Goal: Obtain resource: Obtain resource

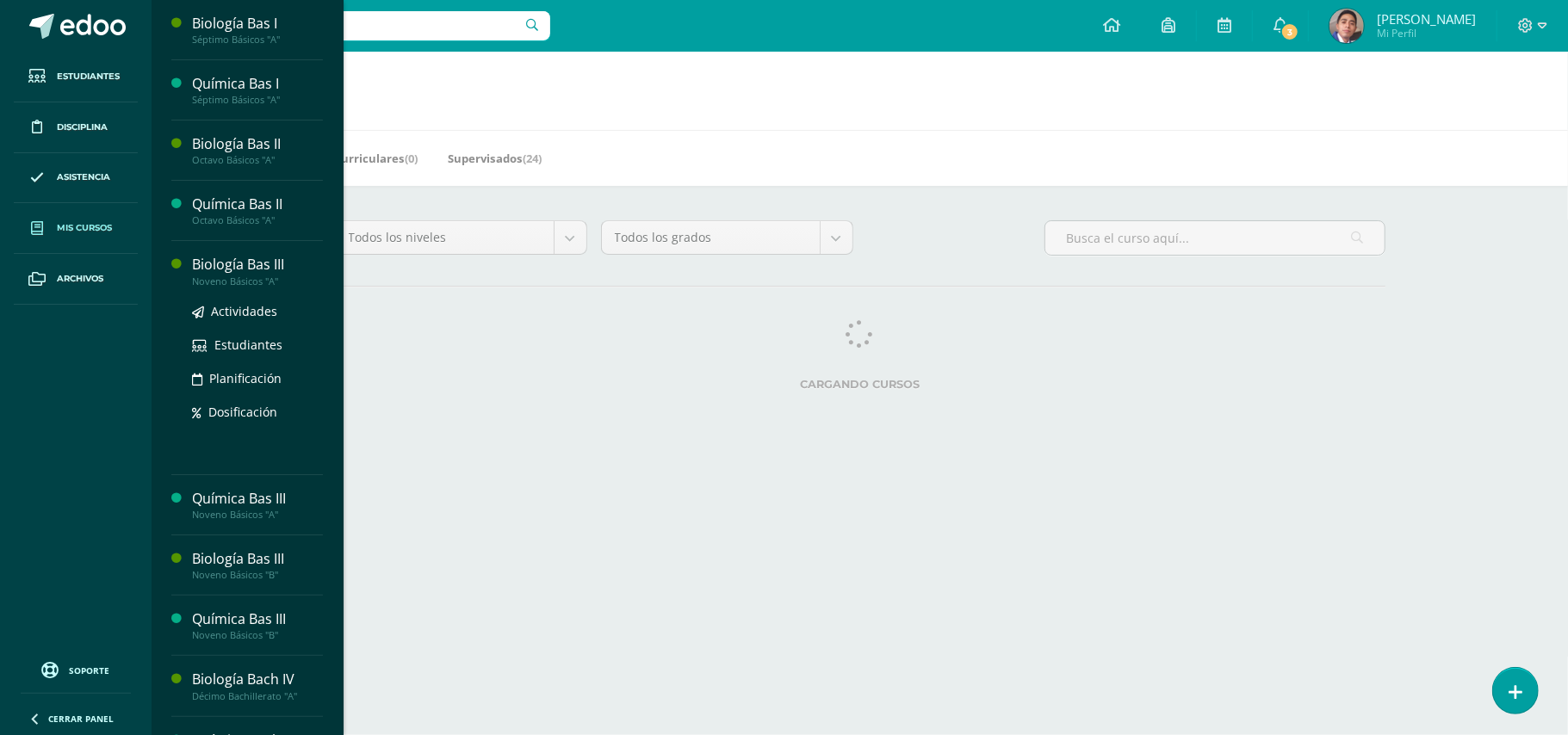
click at [222, 280] on div "Noveno Básicos "A"" at bounding box center [257, 281] width 131 height 12
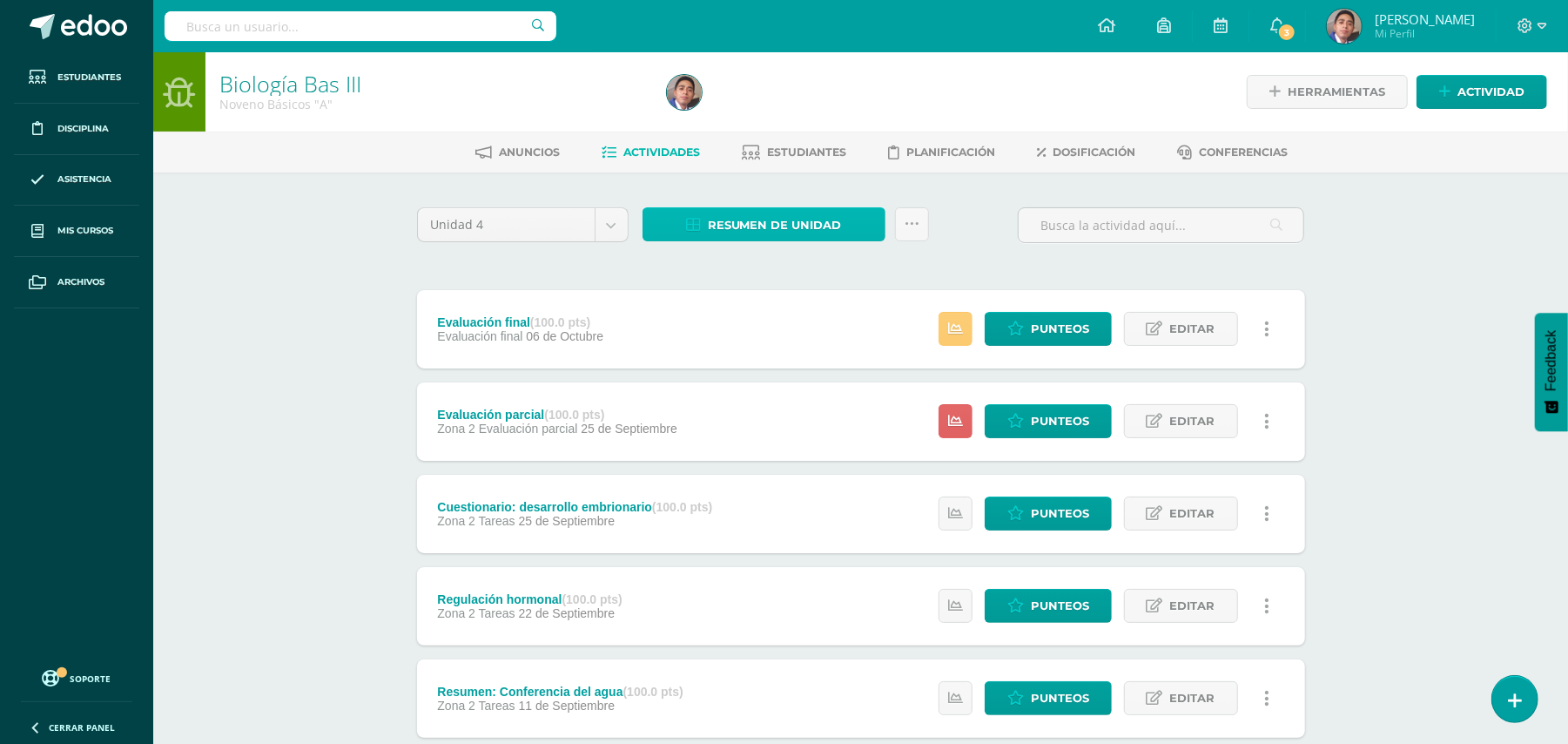
click at [733, 220] on span "Resumen de unidad" at bounding box center [775, 225] width 134 height 32
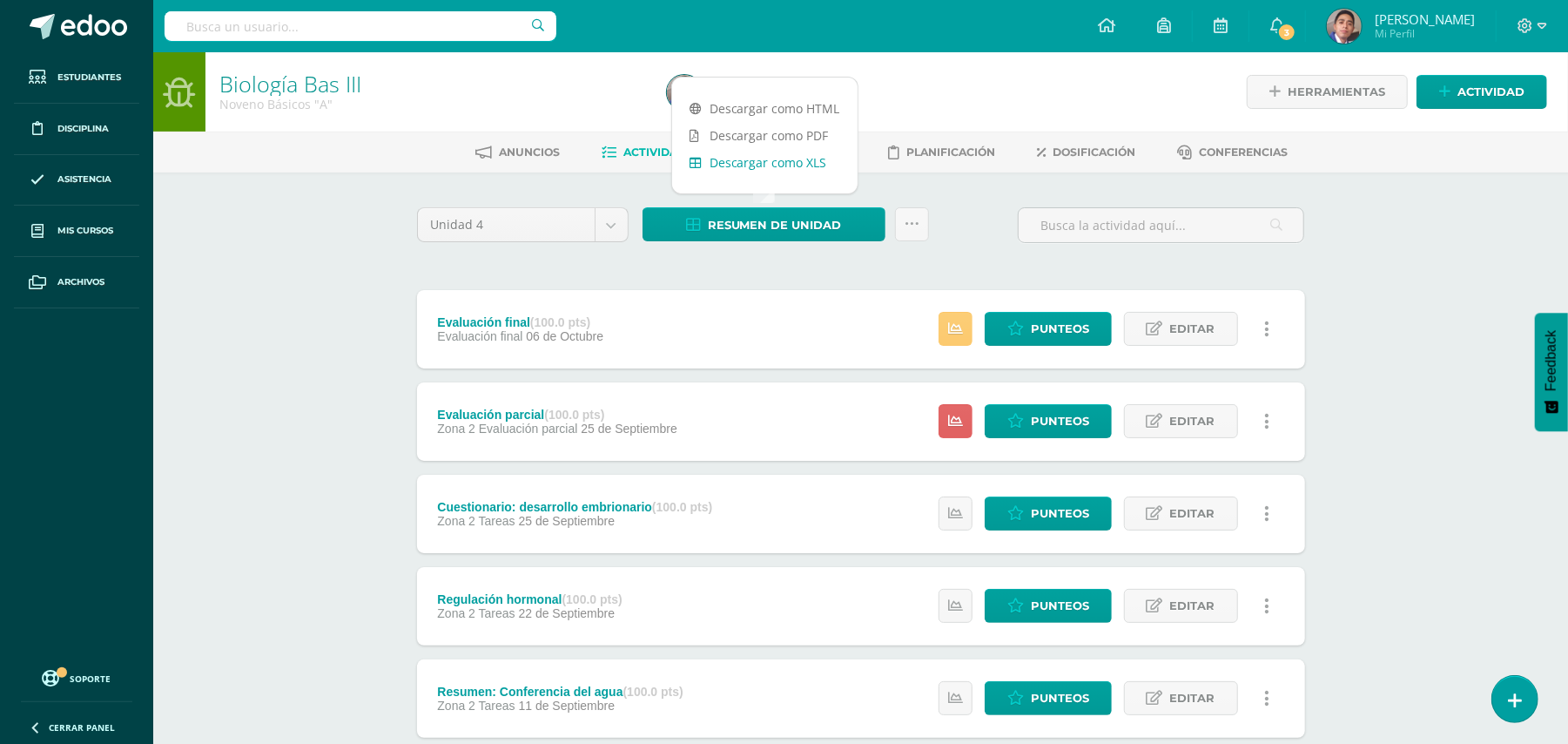
click at [772, 155] on link "Descargar como XLS" at bounding box center [765, 162] width 186 height 27
click at [606, 227] on body "Estudiantes Disciplina Asistencia Mis cursos Archivos Soporte Ayuda Reportar un…" at bounding box center [784, 655] width 1568 height 1310
select select "Unidad 3"
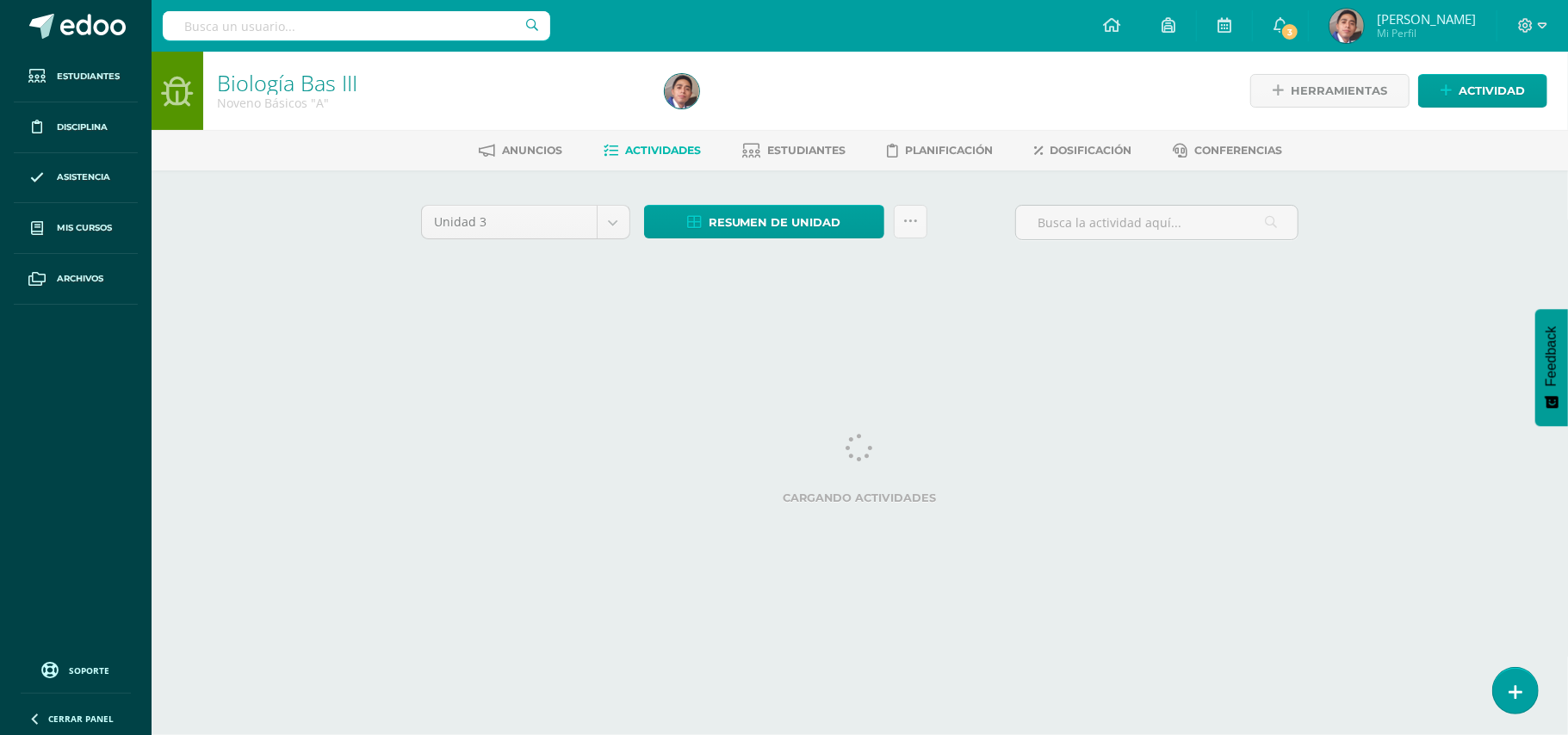
click at [765, 180] on div "Unidad 3 Unidad 1 Unidad 2 Unidad 3 Unidad 4 Resumen de unidad Descargar como H…" at bounding box center [860, 246] width 947 height 150
click at [741, 224] on span "Resumen de unidad" at bounding box center [774, 222] width 133 height 32
click at [762, 158] on link "Descargar como XLS" at bounding box center [765, 160] width 184 height 27
click at [606, 222] on body "Estudiantes Disciplina Asistencia Mis cursos Archivos Soporte Ayuda Reportar un…" at bounding box center [784, 160] width 1568 height 321
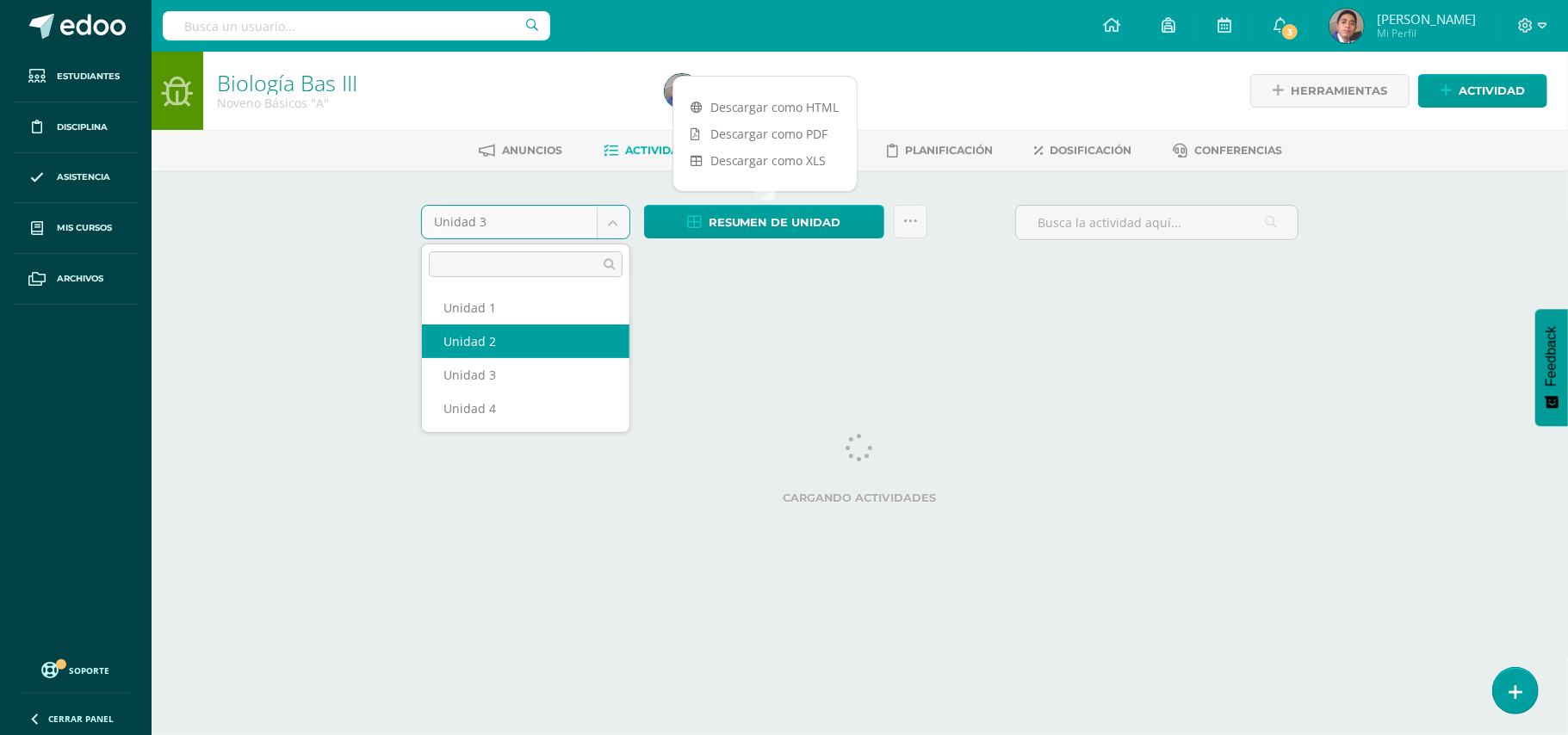
select select "Unidad 2"
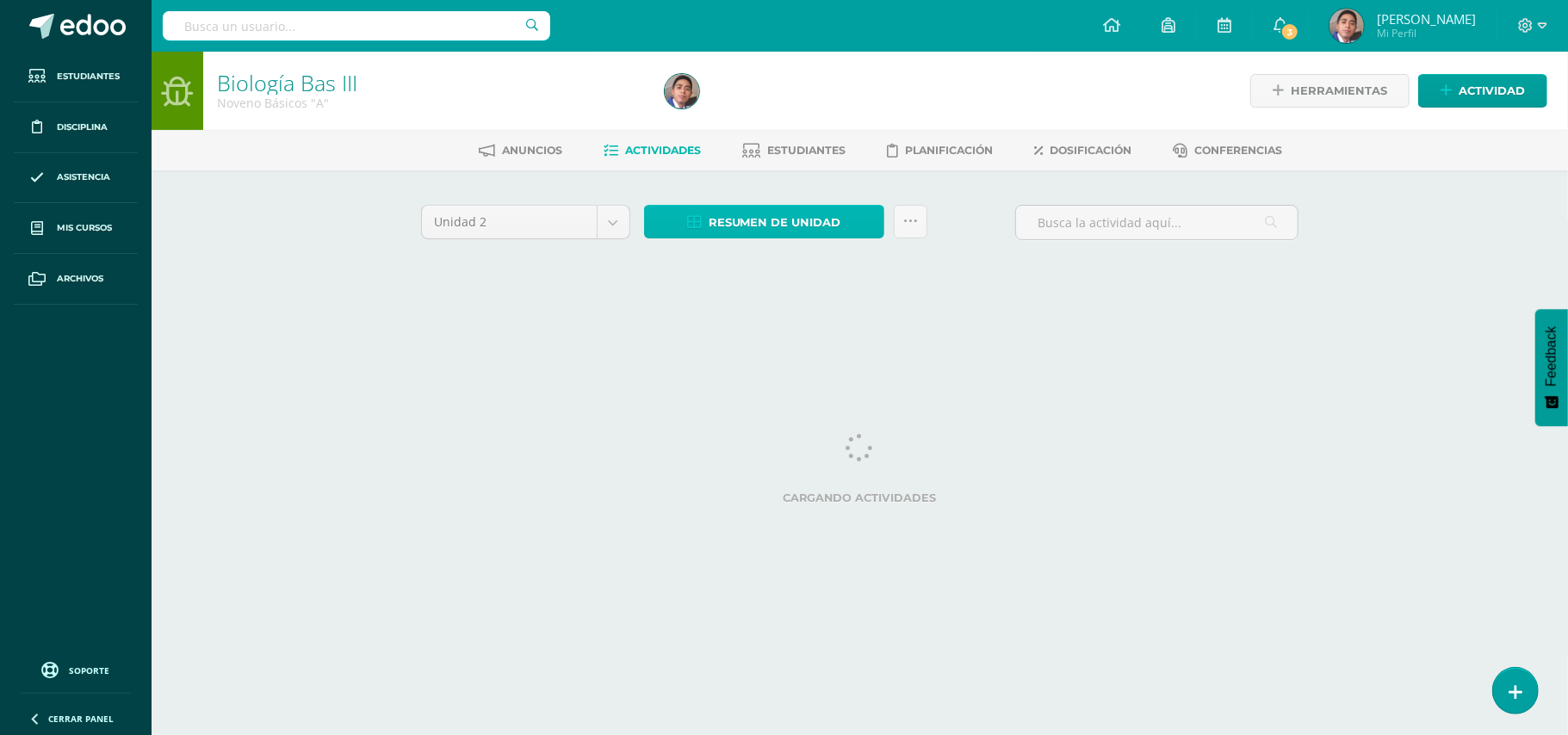
click at [777, 223] on span "Resumen de unidad" at bounding box center [774, 222] width 133 height 32
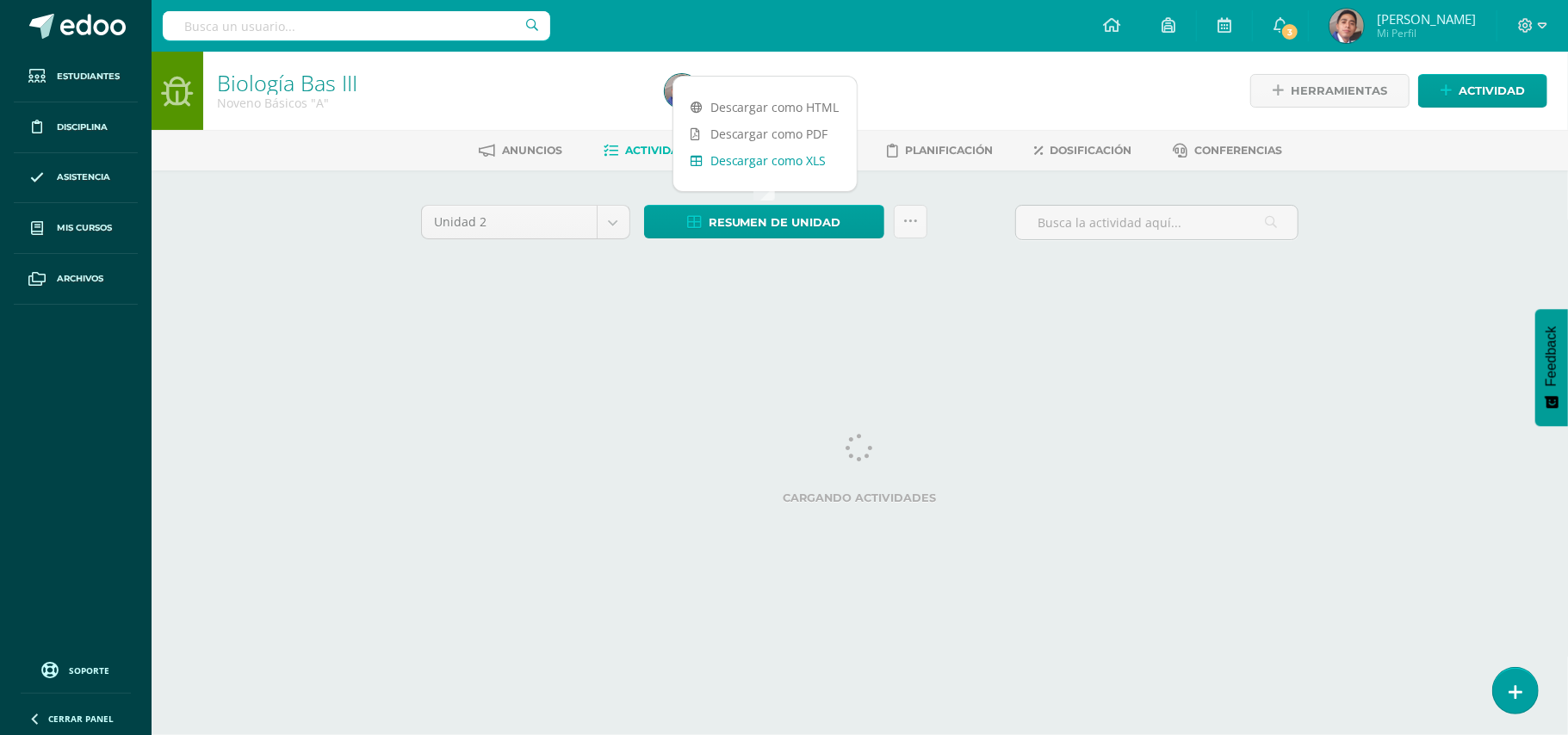
click at [783, 162] on link "Descargar como XLS" at bounding box center [765, 160] width 184 height 27
click at [614, 223] on body "Estudiantes Disciplina Asistencia Mis cursos Archivos Soporte Ayuda Reportar un…" at bounding box center [784, 160] width 1568 height 321
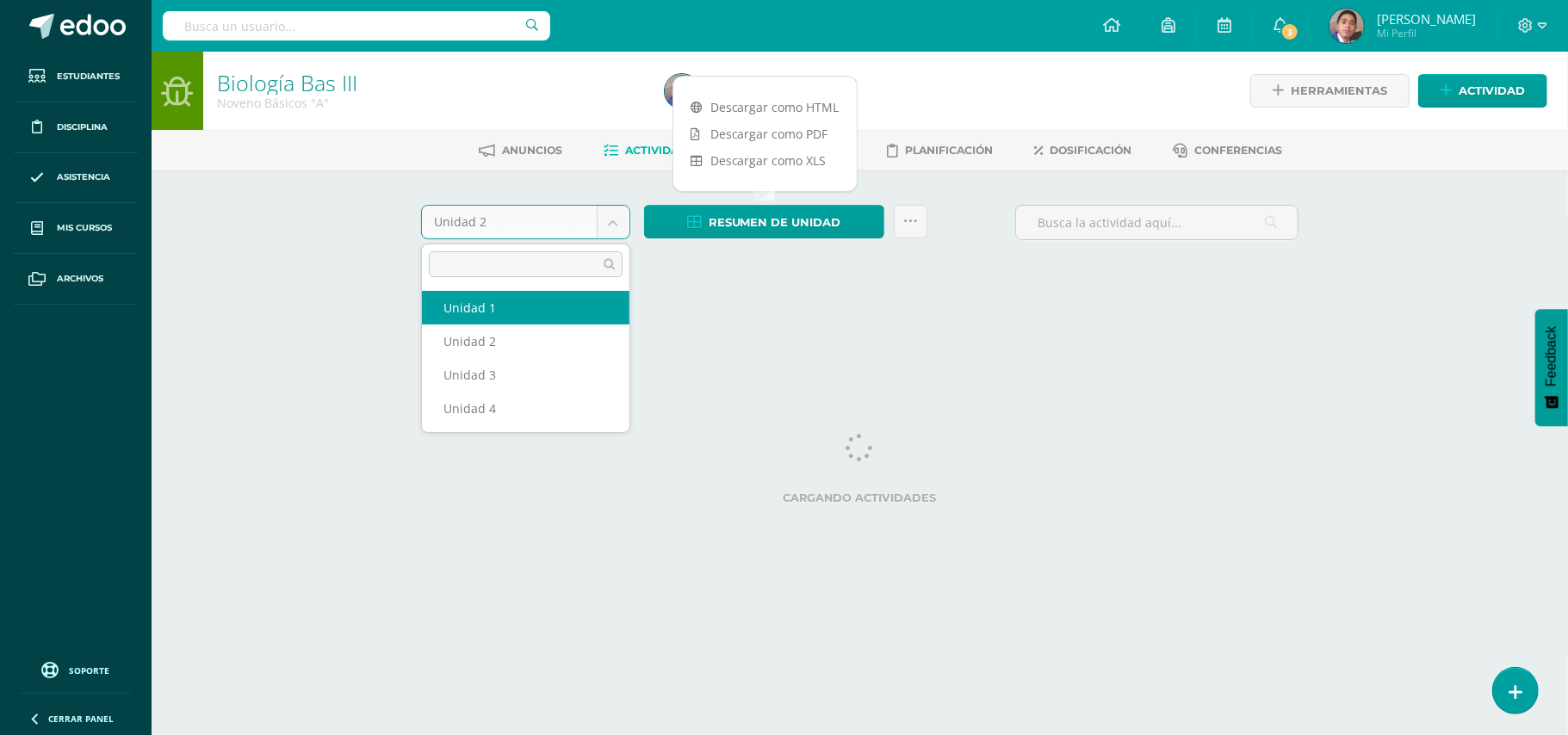
select select "Unidad 1"
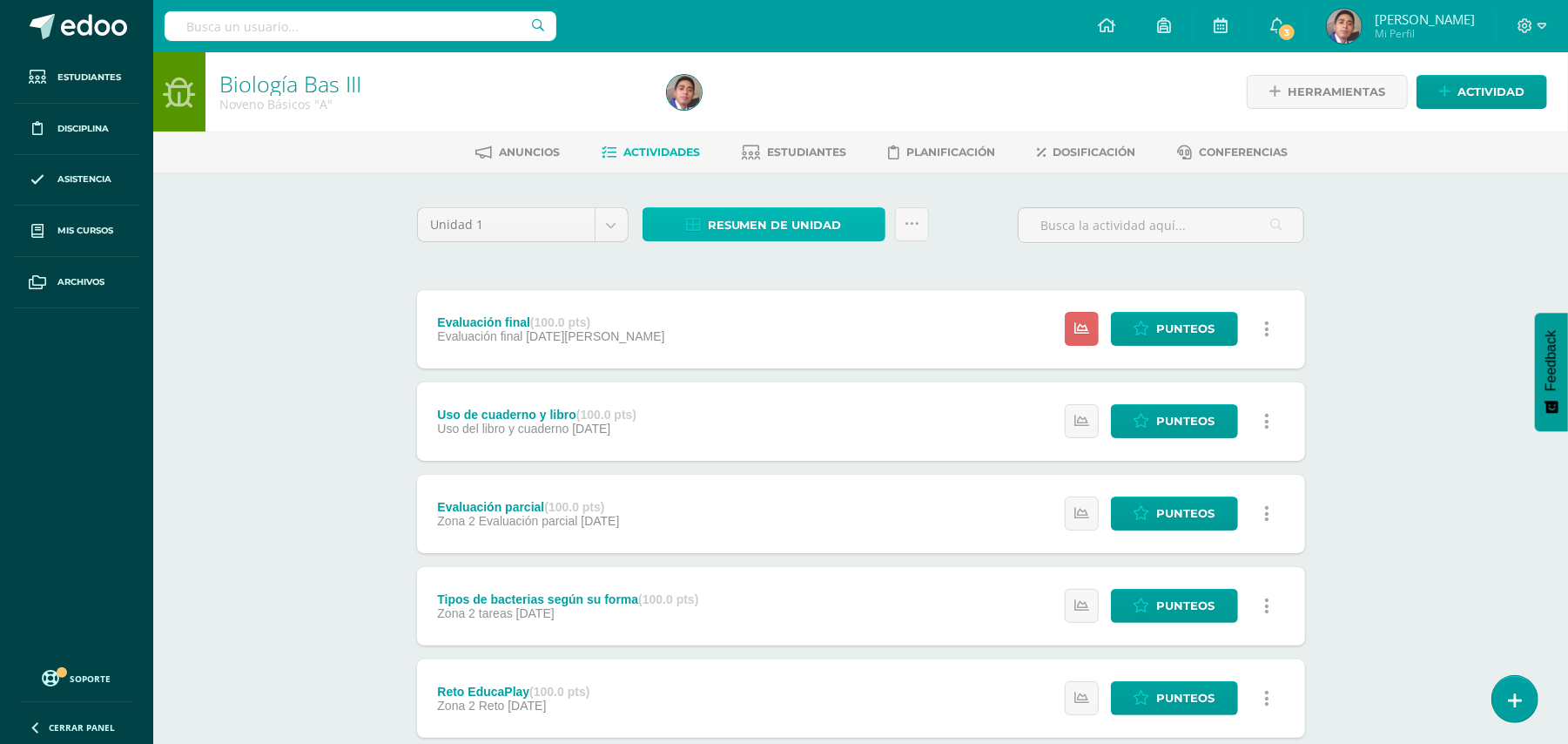
click at [701, 235] on link "Resumen de unidad" at bounding box center [763, 224] width 243 height 34
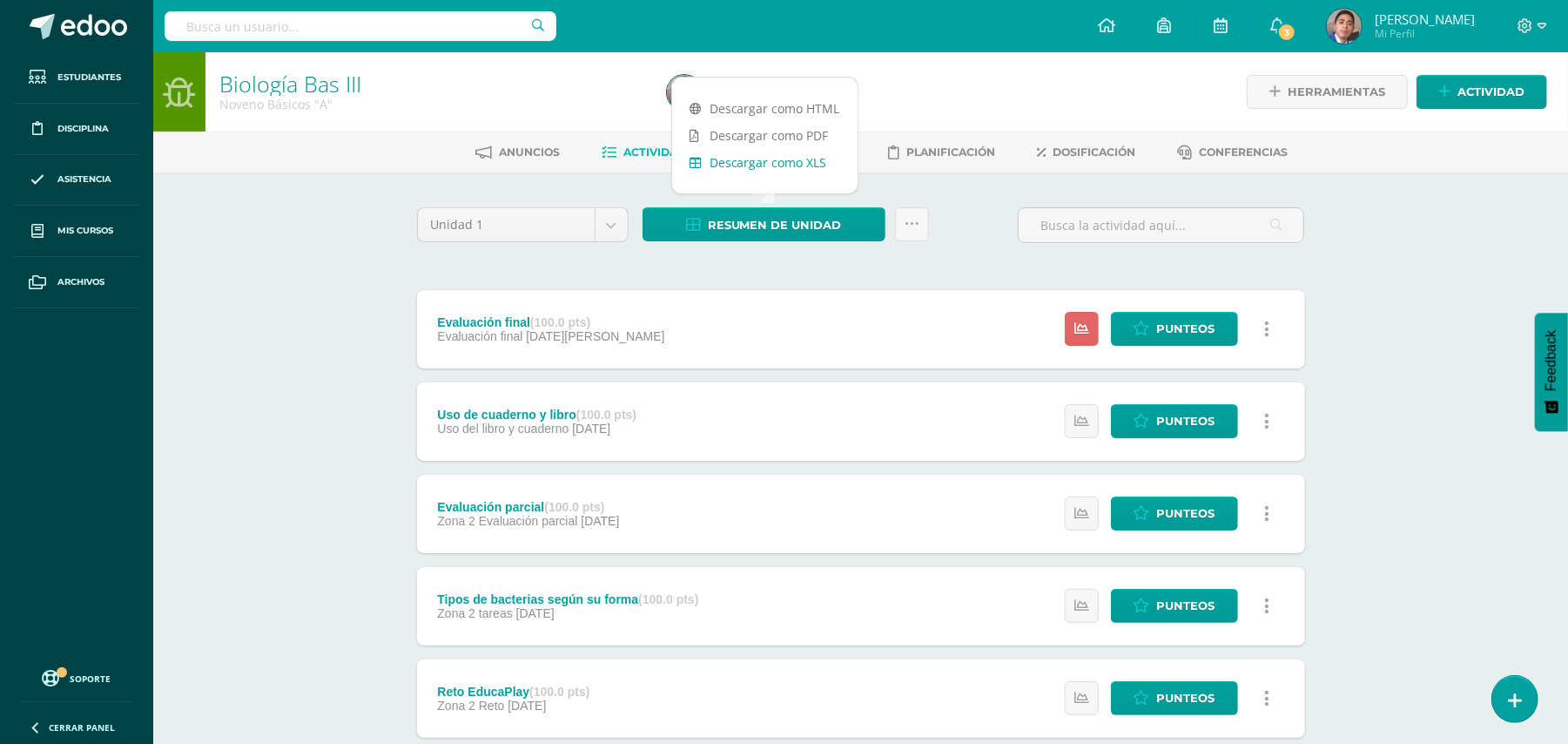
click at [777, 160] on link "Descargar como XLS" at bounding box center [765, 162] width 186 height 27
click at [279, 255] on div "Biología Bas III Noveno Básicos "A" Herramientas Detalle de asistencias Activid…" at bounding box center [860, 681] width 1415 height 1257
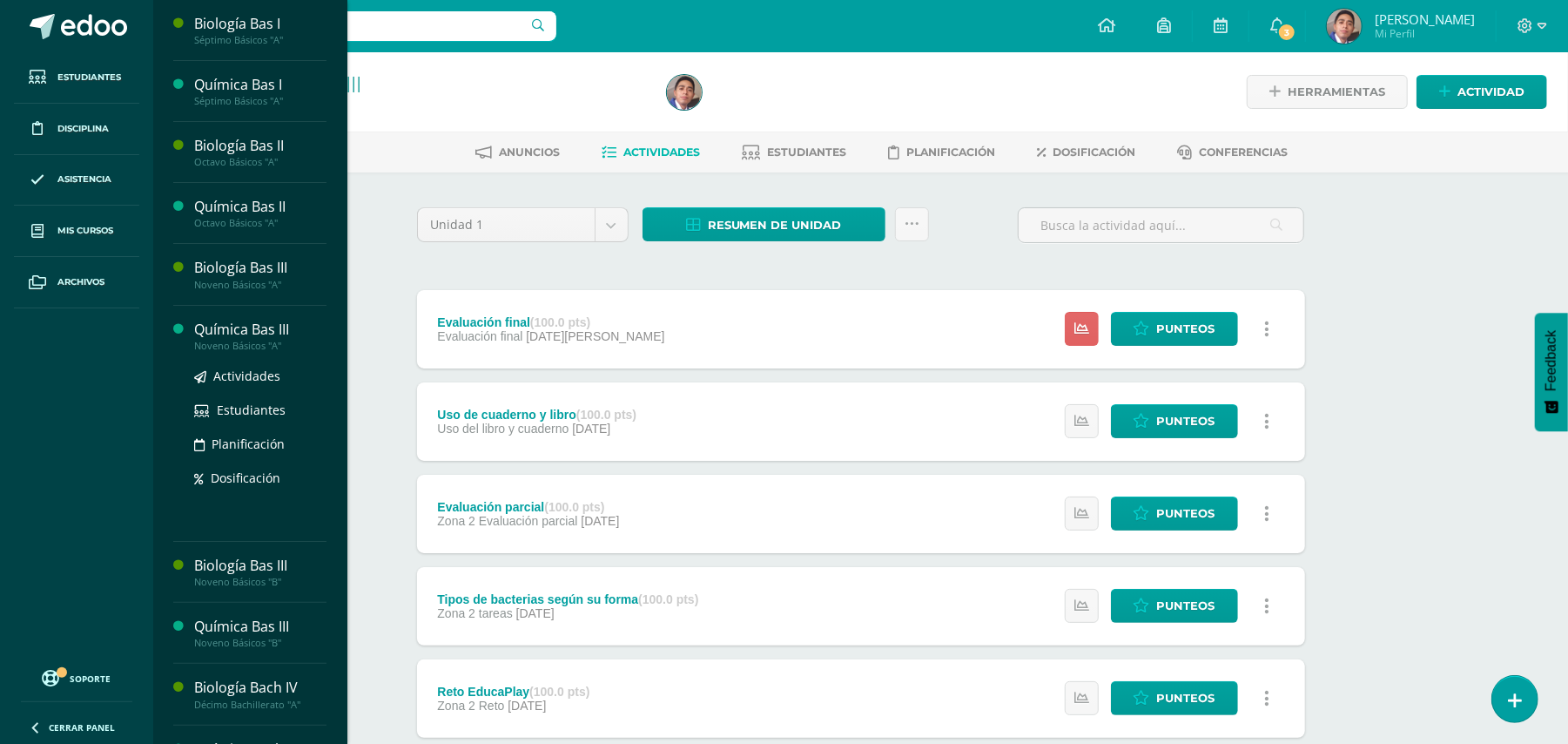
click at [249, 345] on div "Noveno Básicos "A"" at bounding box center [260, 345] width 132 height 12
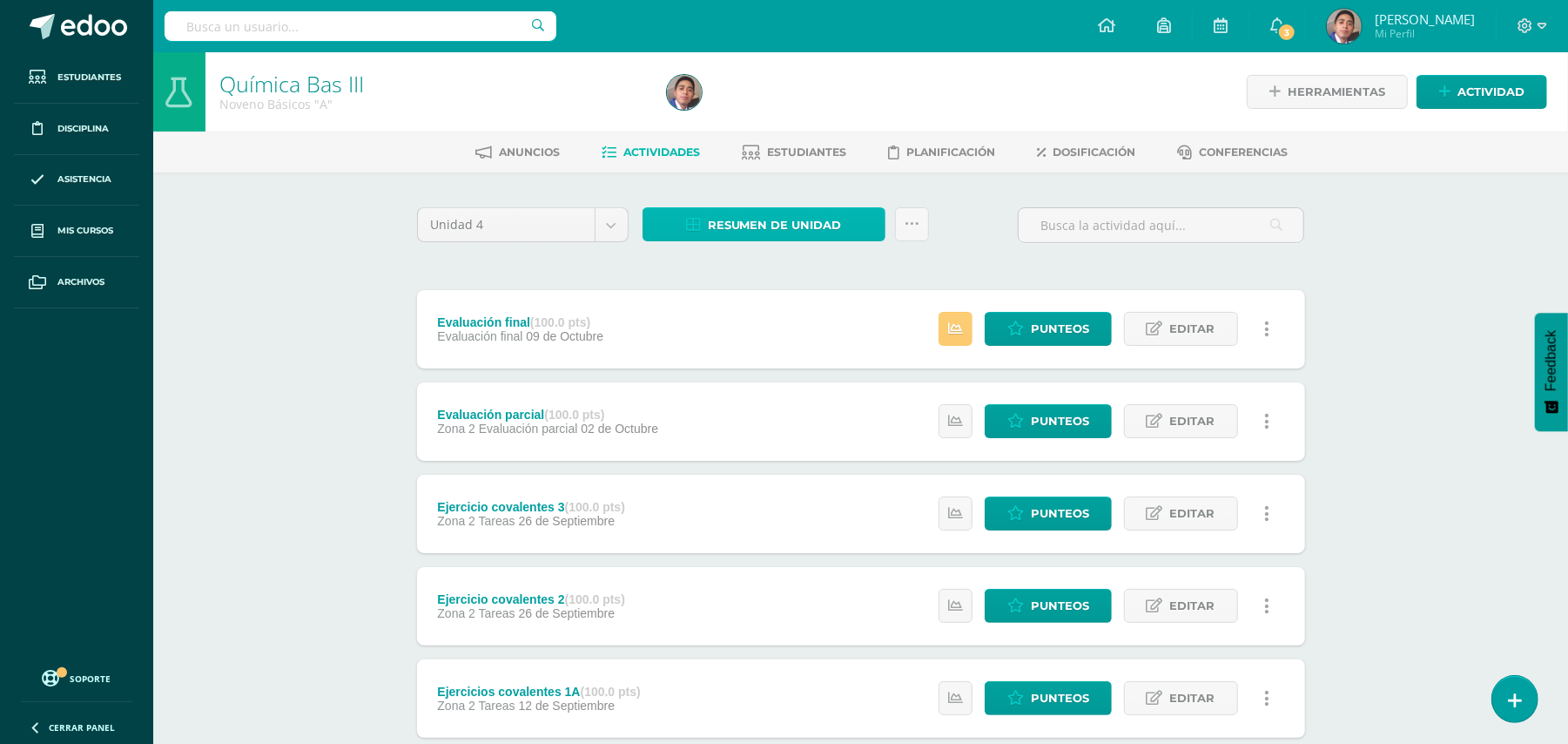
click at [756, 224] on span "Resumen de unidad" at bounding box center [775, 225] width 134 height 32
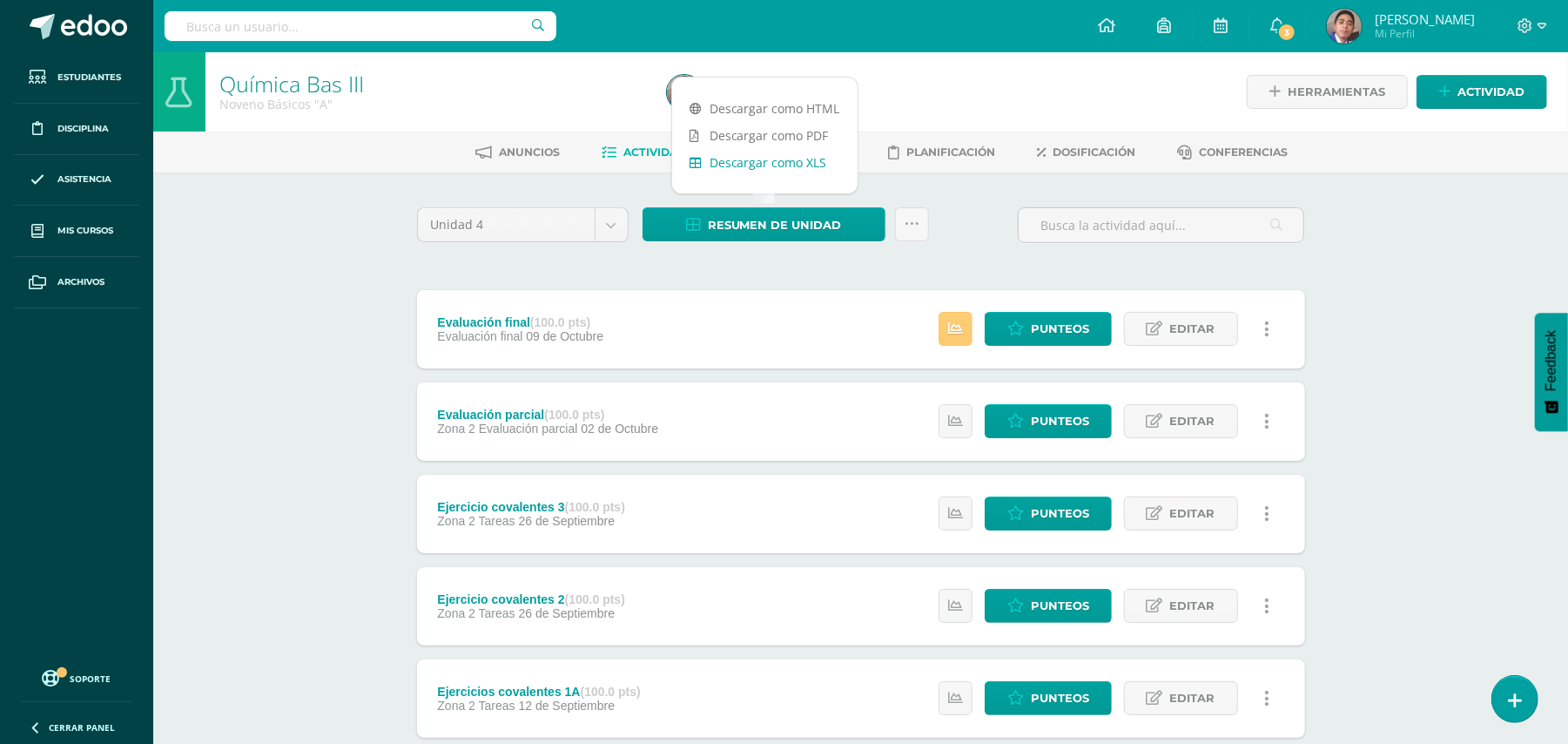
click at [774, 158] on link "Descargar como XLS" at bounding box center [765, 162] width 186 height 27
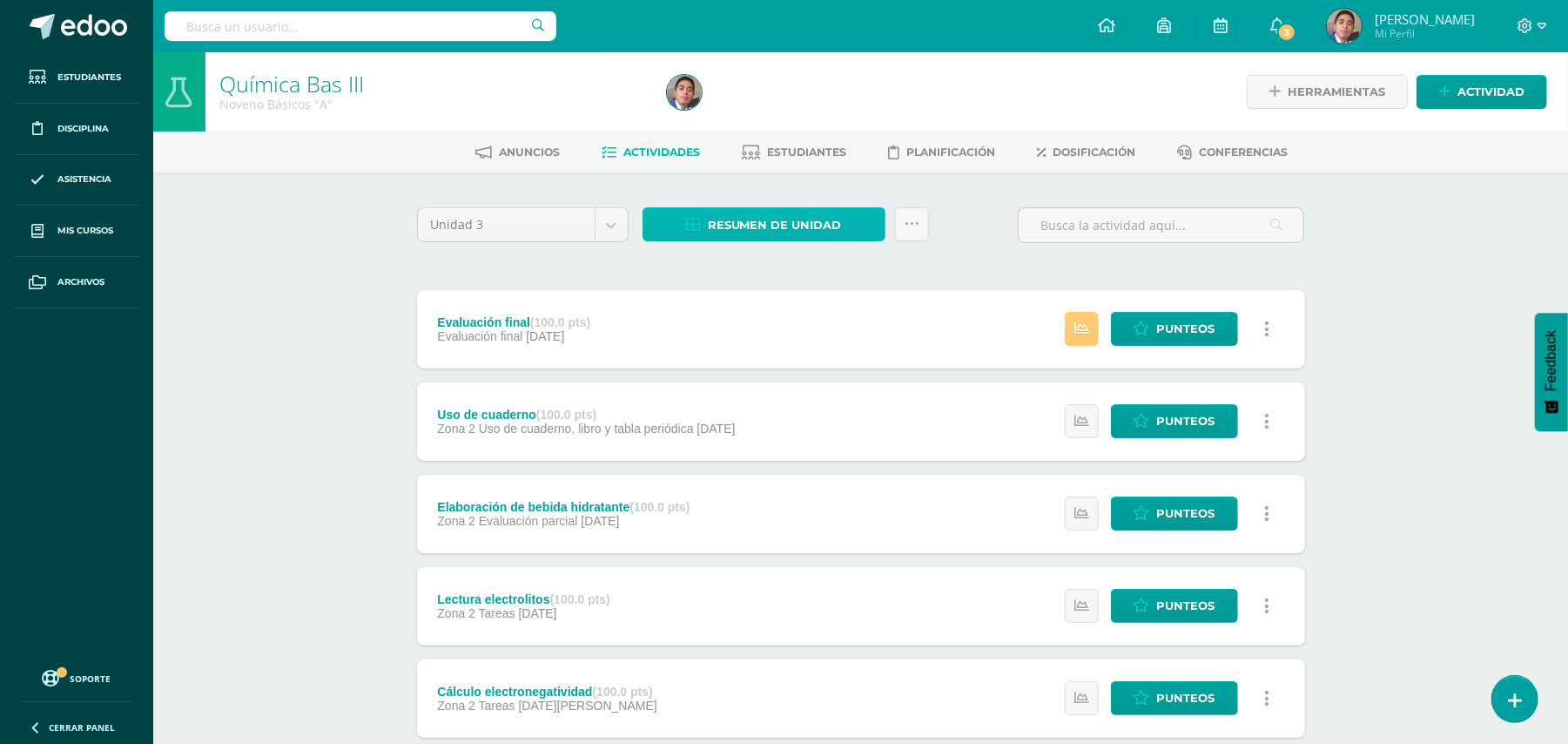
click at [742, 235] on span "Resumen de unidad" at bounding box center [775, 225] width 134 height 32
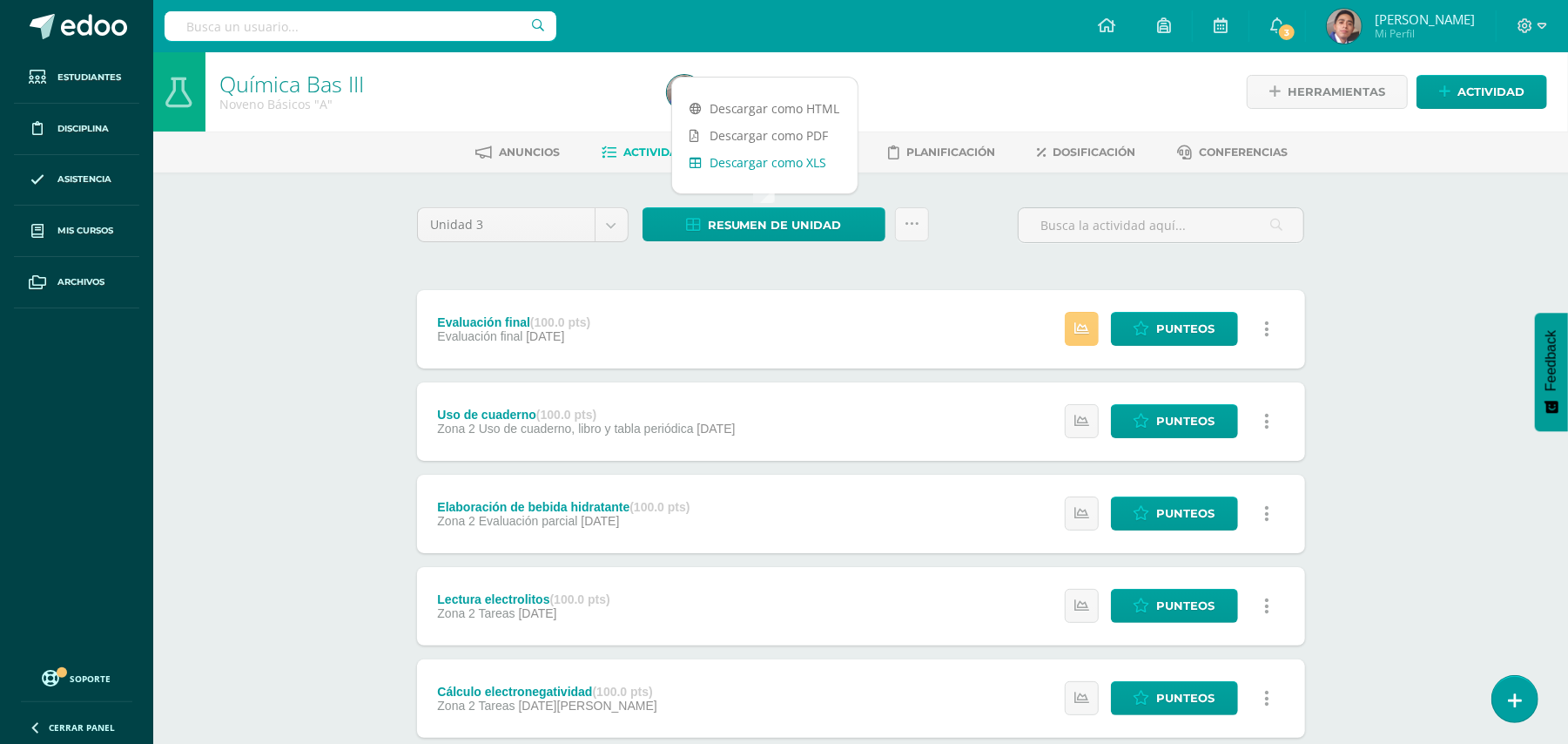
click at [742, 157] on link "Descargar como XLS" at bounding box center [765, 162] width 186 height 27
click at [618, 225] on body "Estudiantes Disciplina Asistencia Mis cursos Archivos Soporte Ayuda Reportar un…" at bounding box center [784, 612] width 1568 height 1223
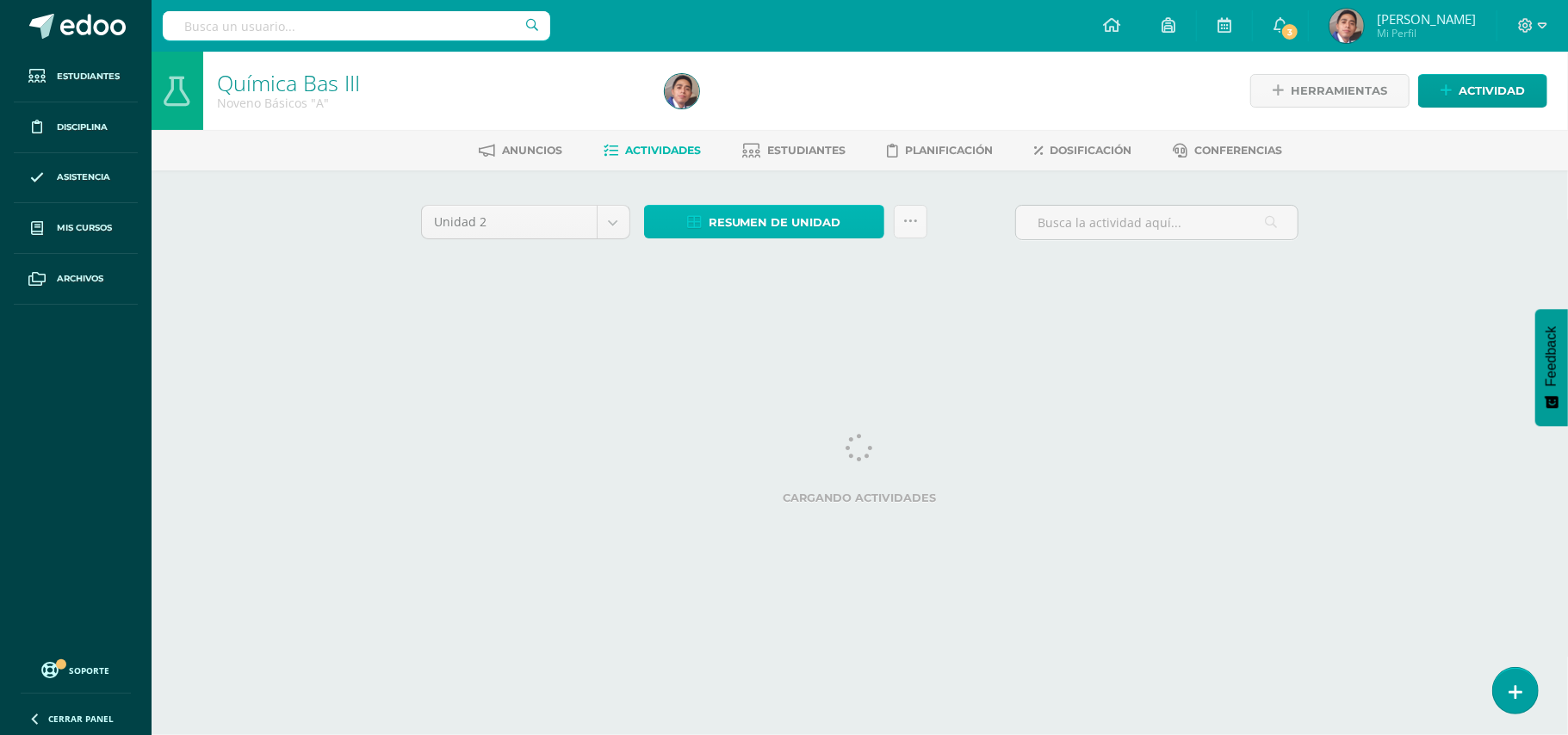
click at [748, 231] on span "Resumen de unidad" at bounding box center [774, 222] width 133 height 32
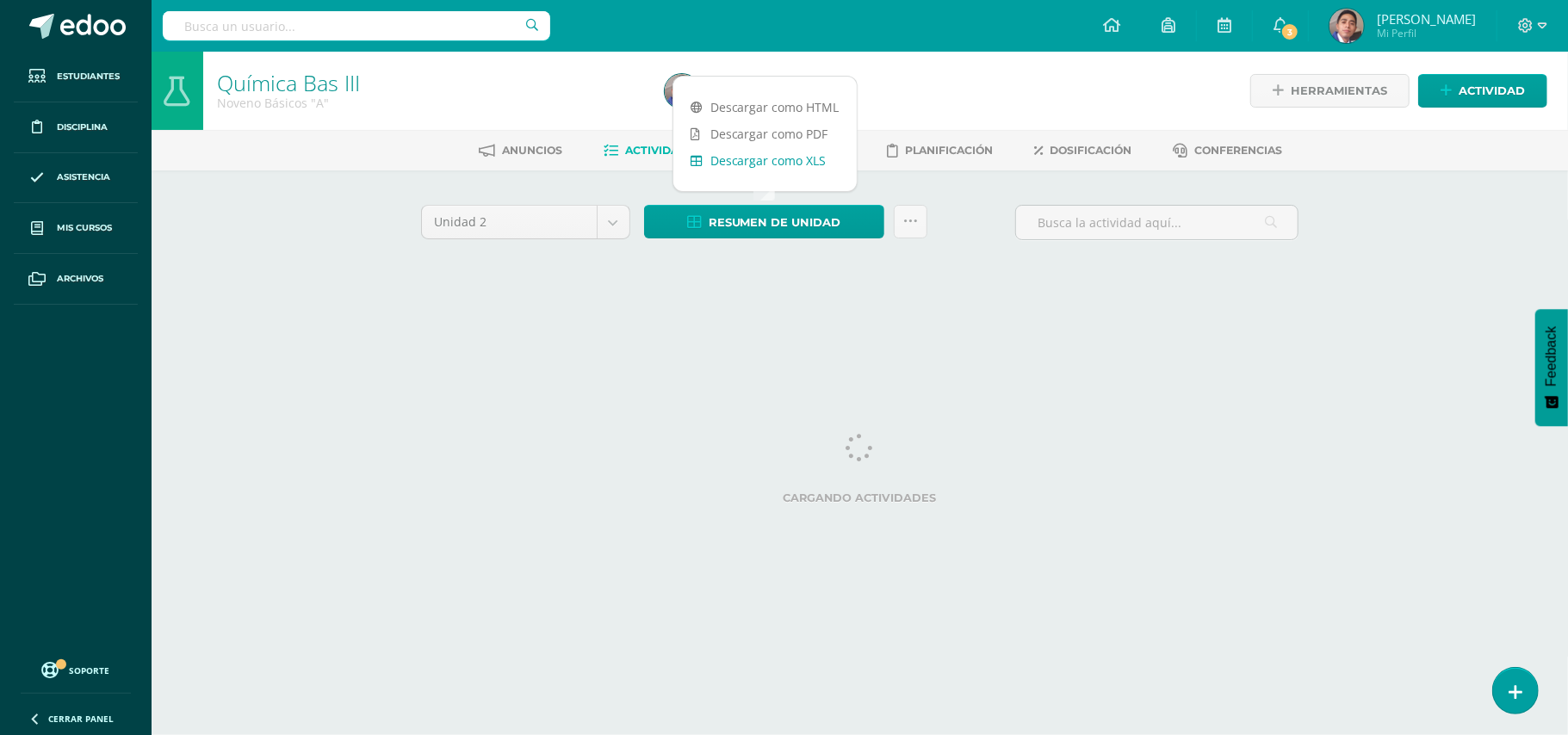
click at [765, 167] on link "Descargar como XLS" at bounding box center [765, 160] width 184 height 27
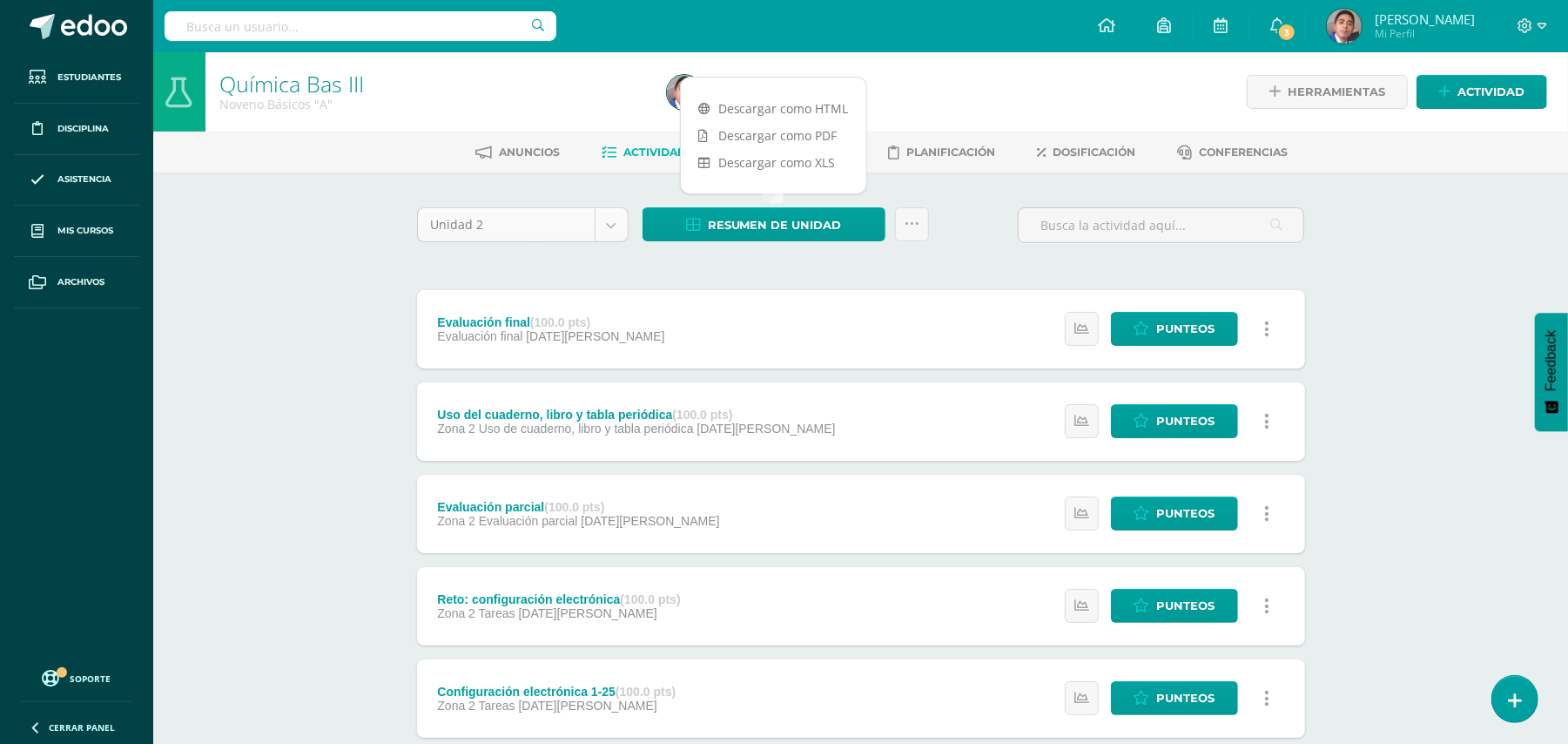
click at [618, 227] on body "Estudiantes Disciplina Asistencia Mis cursos Archivos Soporte Ayuda Reportar un…" at bounding box center [784, 655] width 1568 height 1310
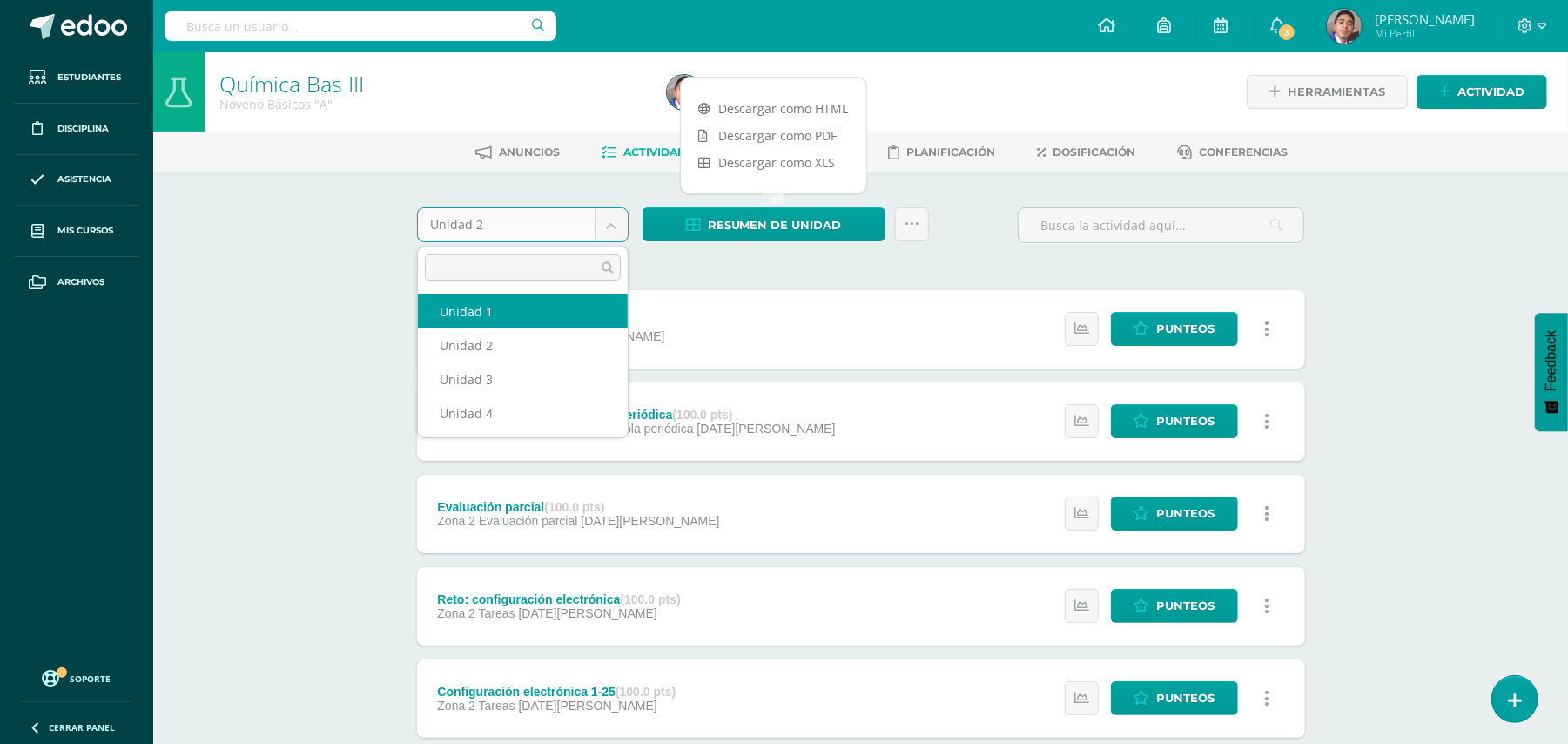
select select "Unidad 1"
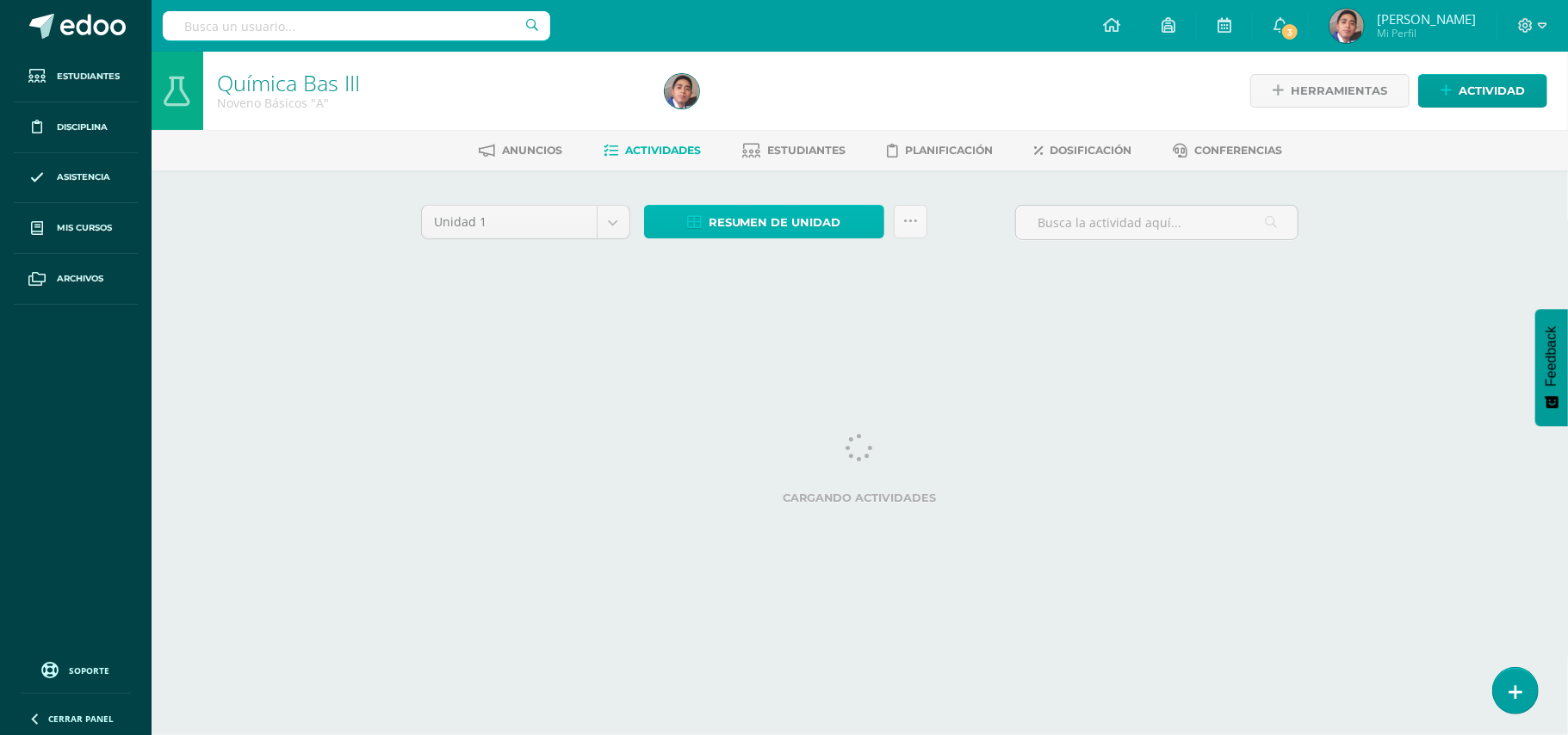
click at [820, 223] on span "Resumen de unidad" at bounding box center [774, 222] width 133 height 32
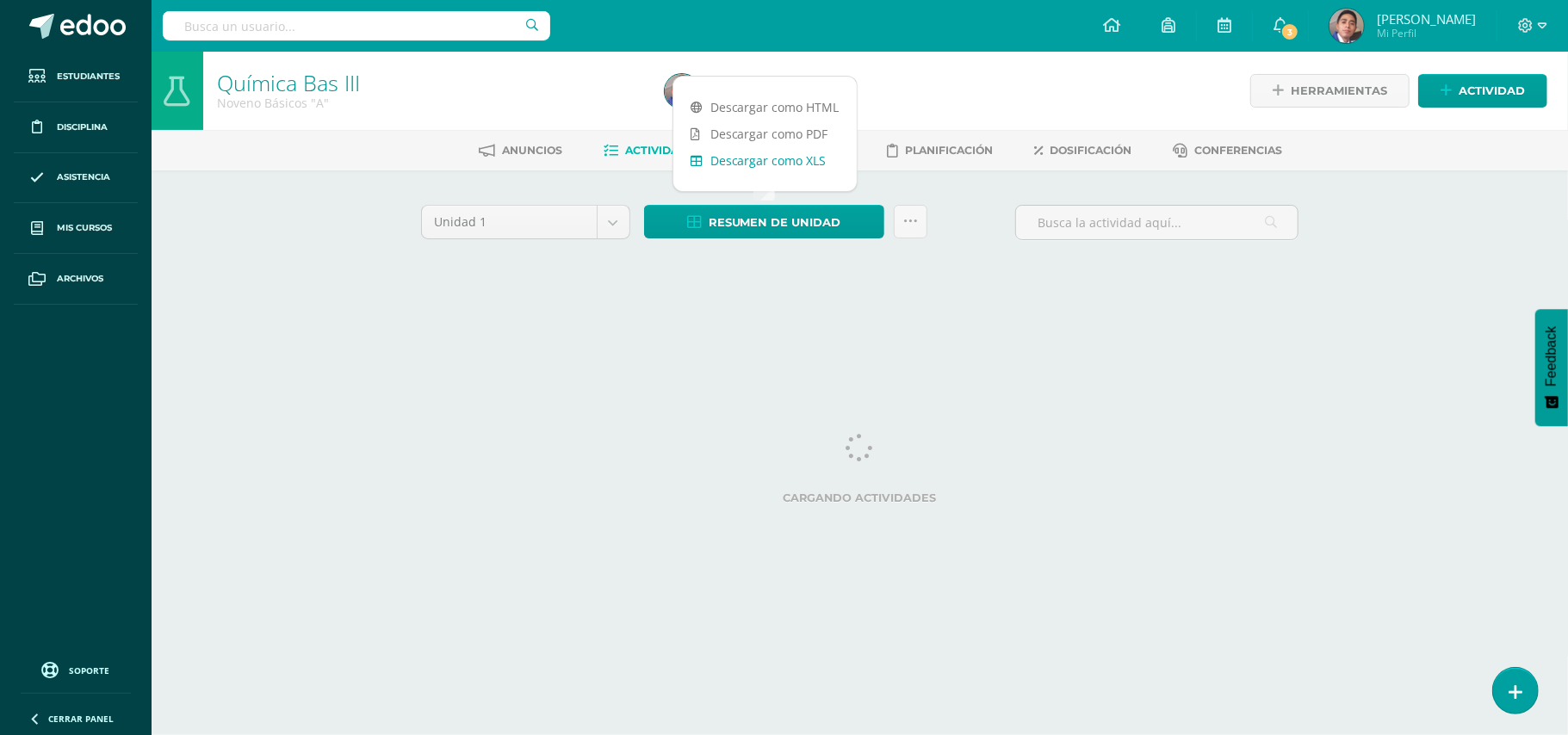
click at [771, 157] on link "Descargar como XLS" at bounding box center [765, 160] width 184 height 27
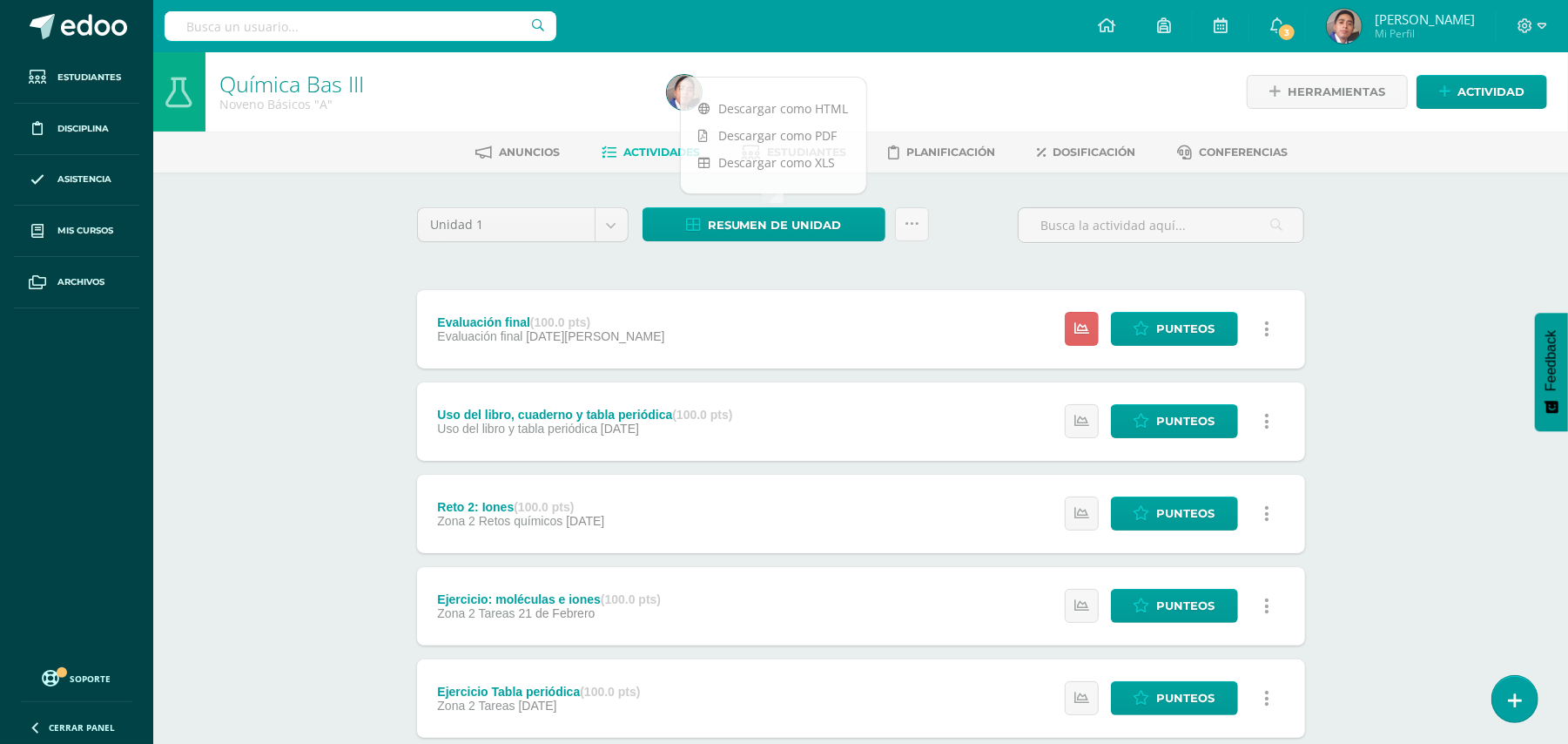
click at [294, 354] on div "Química Bas III Noveno Básicos "A" Herramientas Detalle de asistencias Activida…" at bounding box center [860, 638] width 1415 height 1171
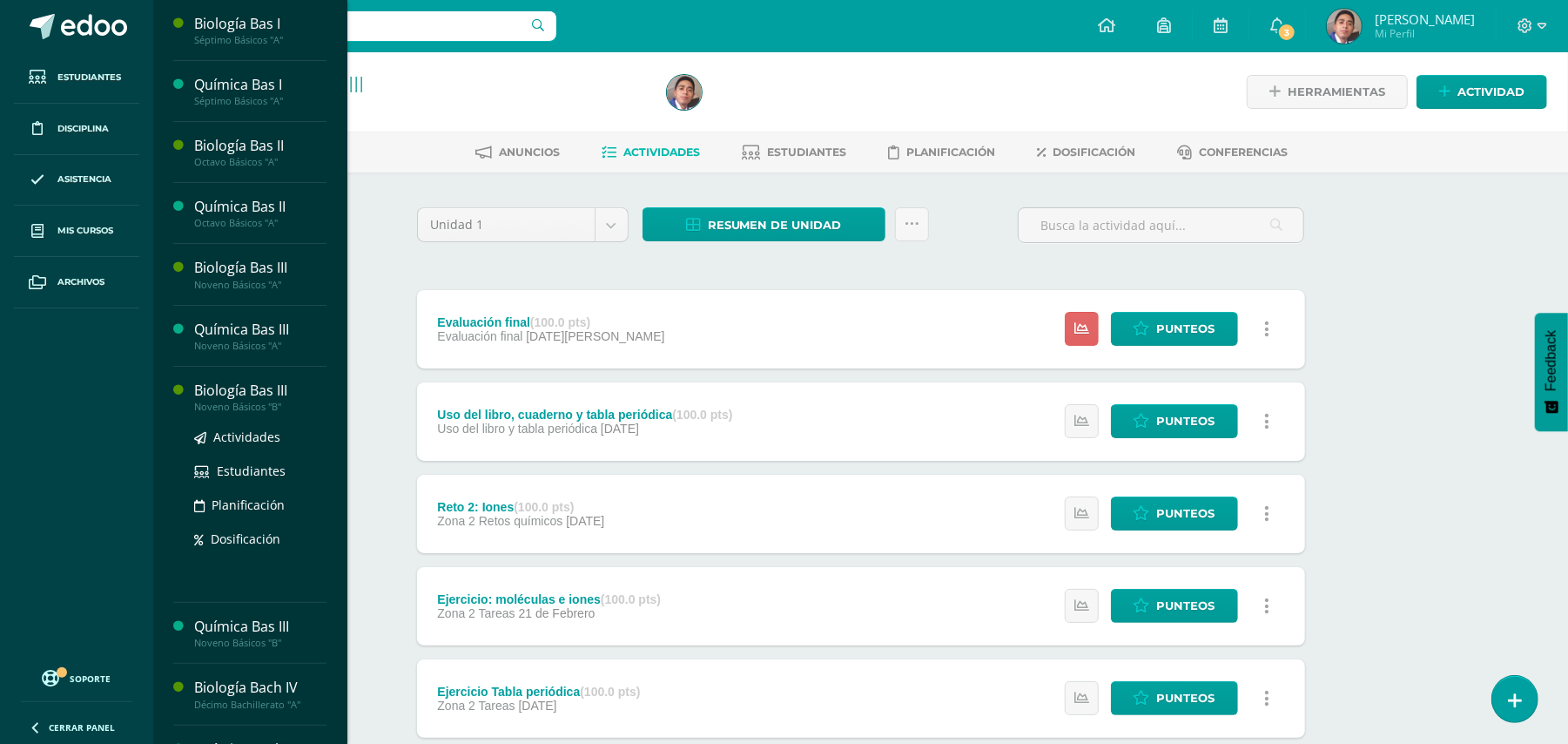
click at [221, 401] on div "Noveno Básicos "B"" at bounding box center [260, 406] width 132 height 12
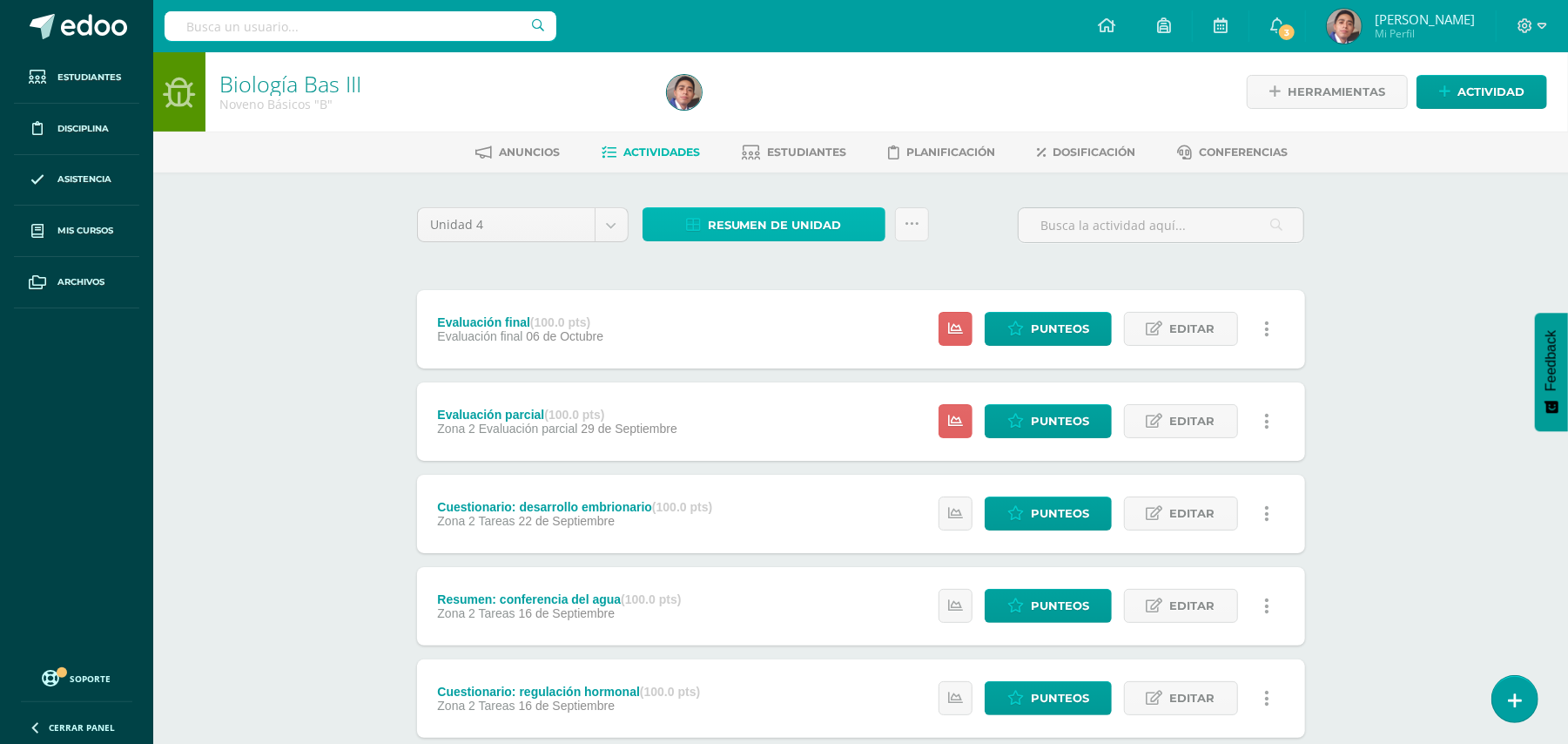
click at [799, 230] on span "Resumen de unidad" at bounding box center [775, 225] width 134 height 32
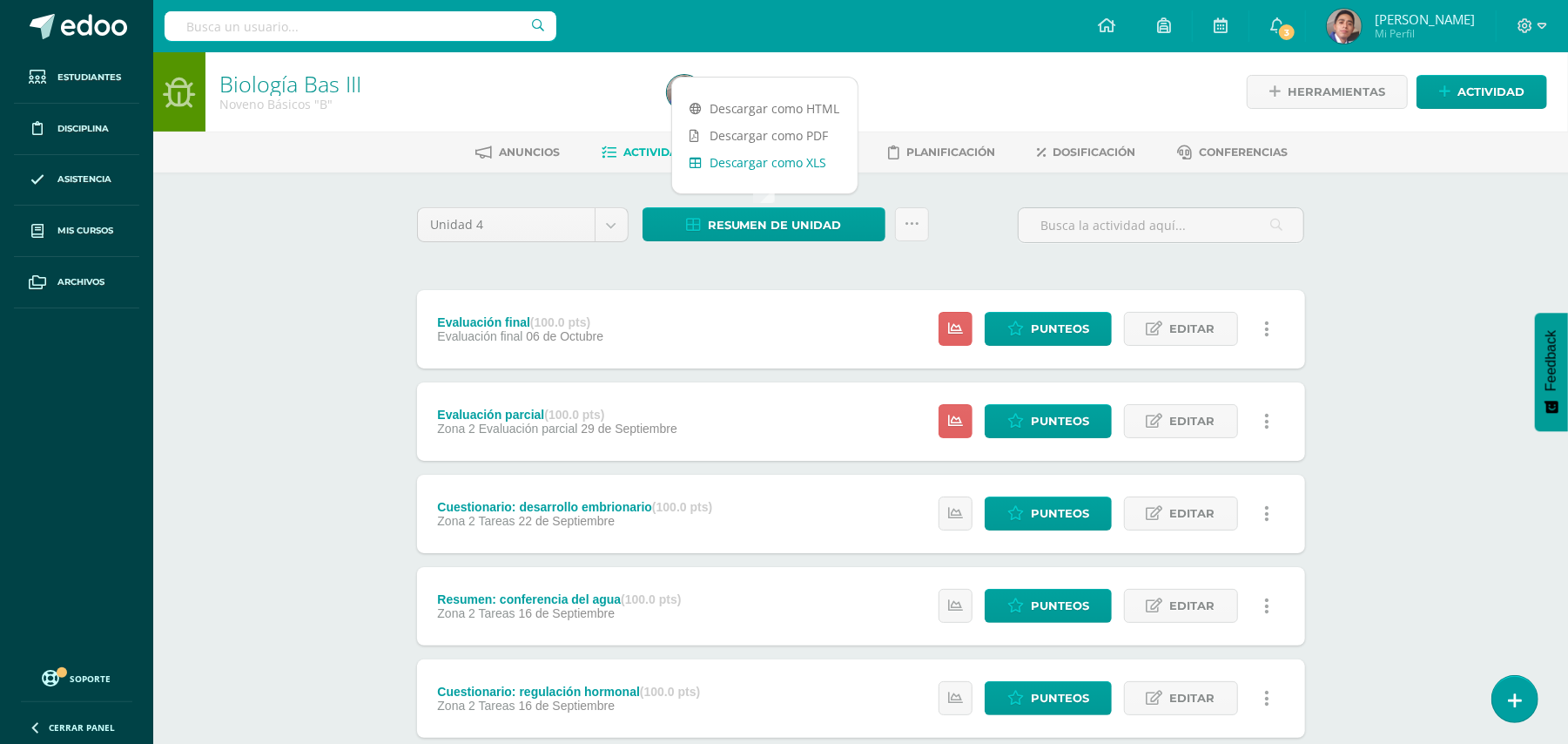
click at [774, 164] on link "Descargar como XLS" at bounding box center [765, 162] width 186 height 27
click at [613, 224] on body "Estudiantes Disciplina Asistencia Mis cursos Archivos Soporte Ayuda Reportar un…" at bounding box center [784, 655] width 1568 height 1310
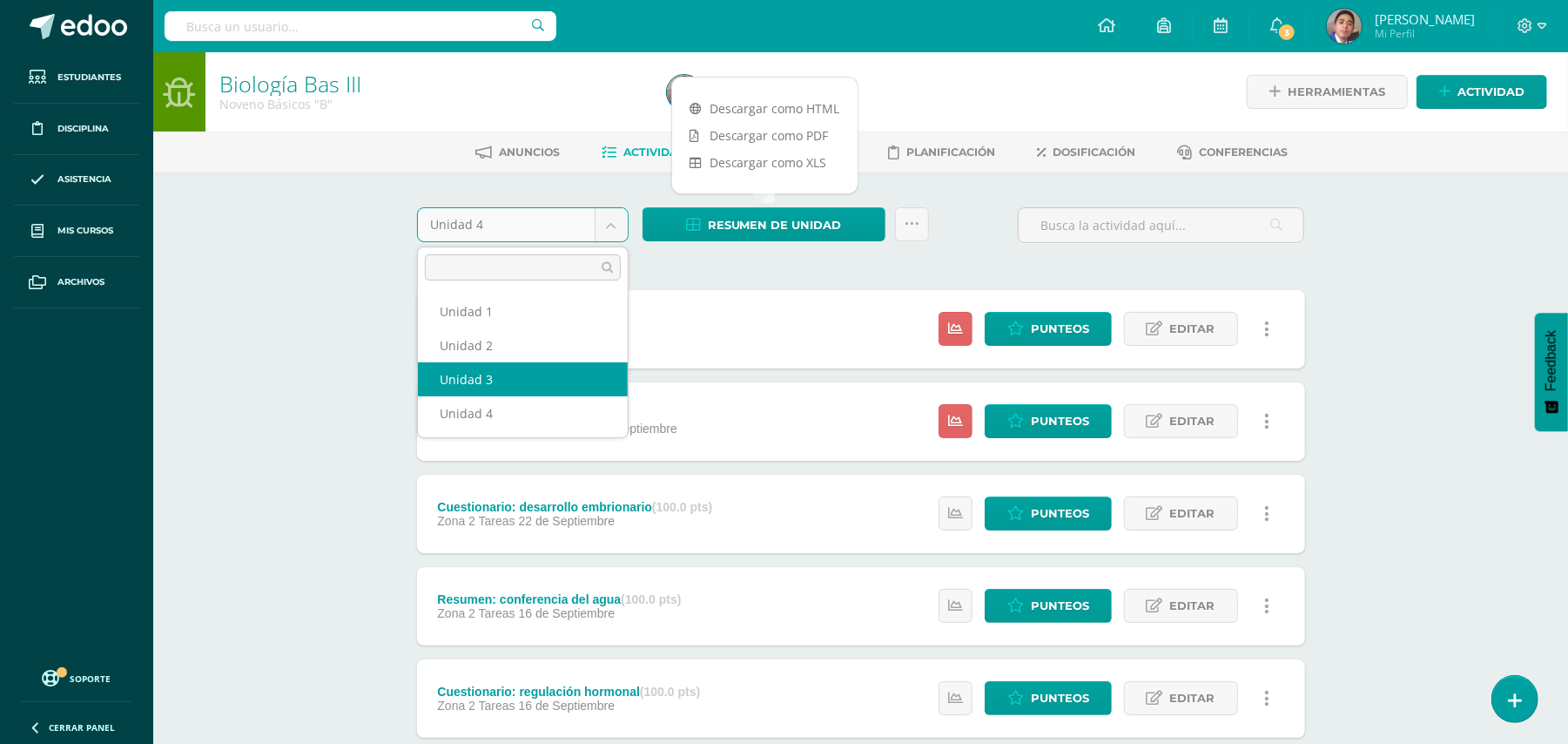
select select "Unidad 3"
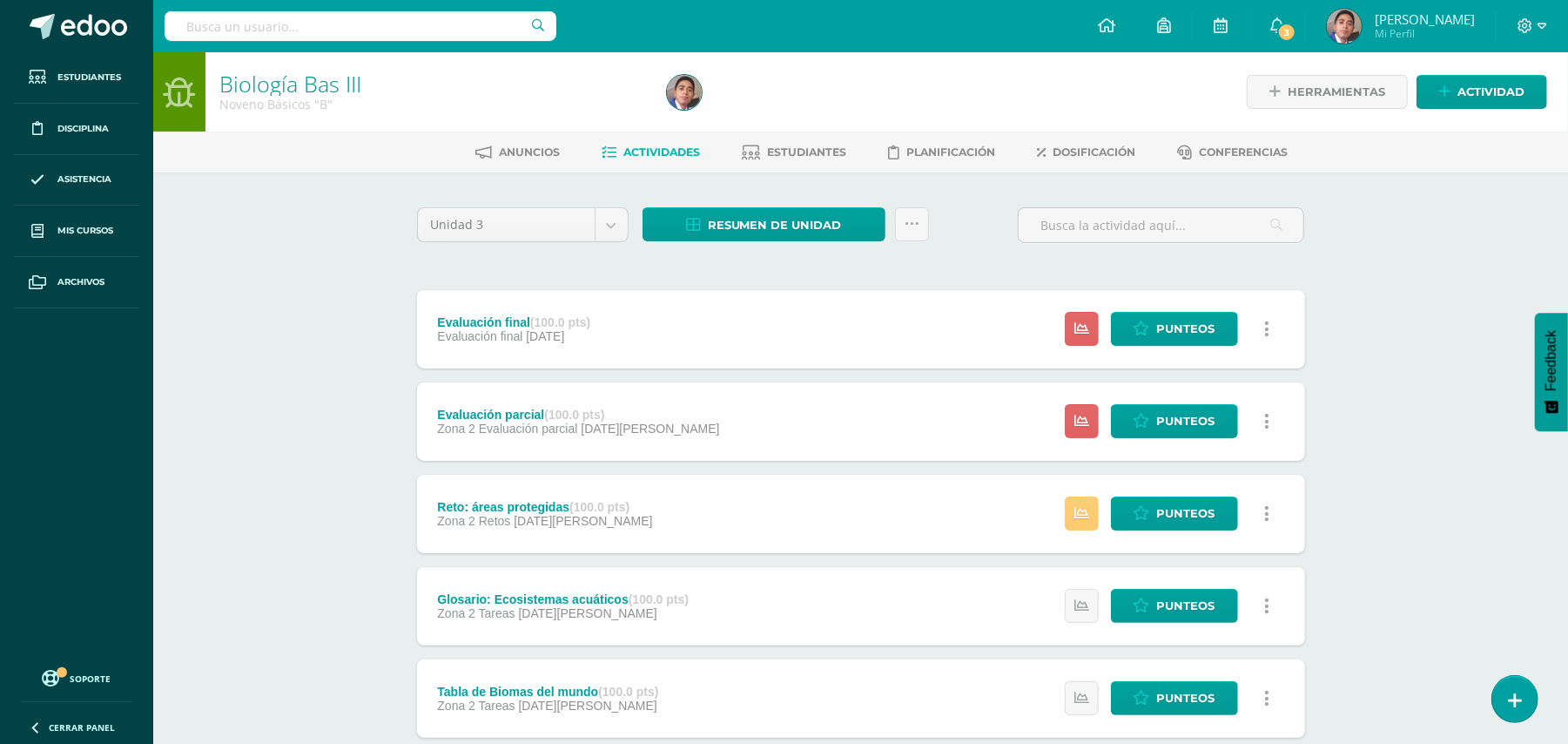
click at [273, 300] on div "Biología Bas III Noveno Básicos "B" Herramientas Detalle de asistencias Activid…" at bounding box center [860, 681] width 1415 height 1257
click at [709, 235] on span "Resumen de unidad" at bounding box center [775, 225] width 134 height 32
click at [749, 161] on link "Descargar como XLS" at bounding box center [765, 162] width 186 height 27
click at [614, 228] on body "Estudiantes Disciplina Asistencia Mis cursos Archivos Soporte Ayuda Reportar un…" at bounding box center [784, 655] width 1568 height 1310
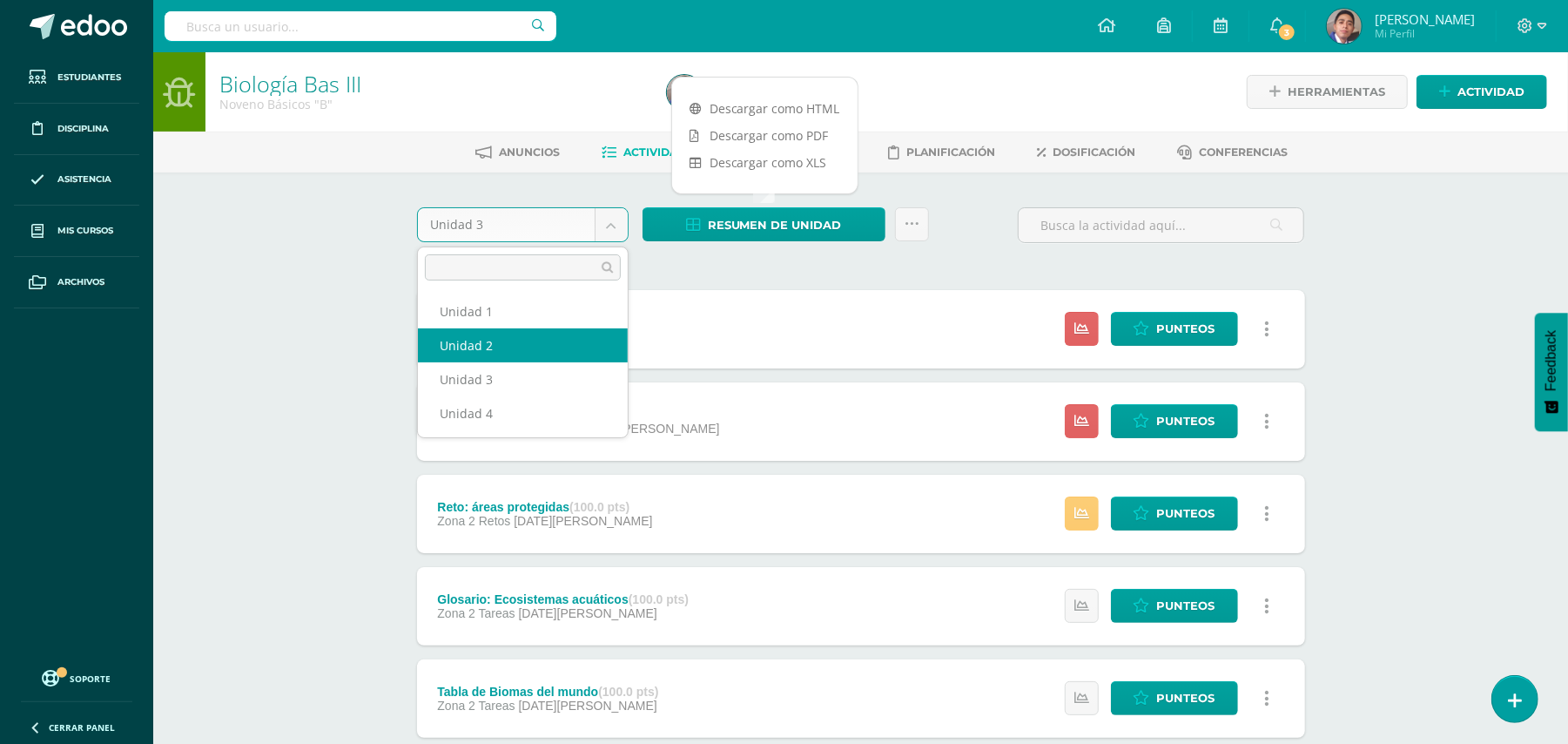
select select "Unidad 2"
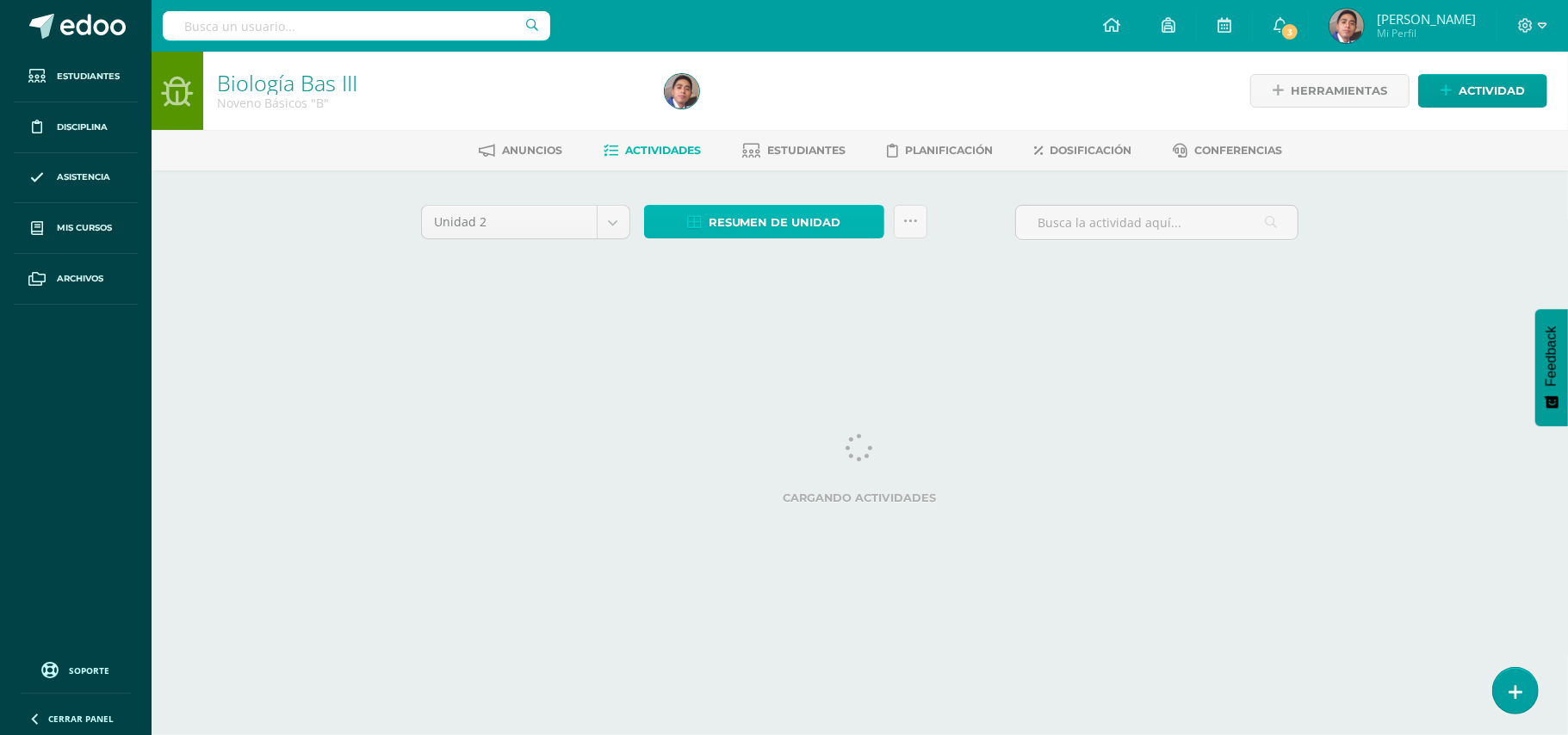
drag, startPoint x: 0, startPoint y: 0, endPoint x: 780, endPoint y: 233, distance: 814.1
click at [780, 233] on span "Resumen de unidad" at bounding box center [774, 222] width 133 height 32
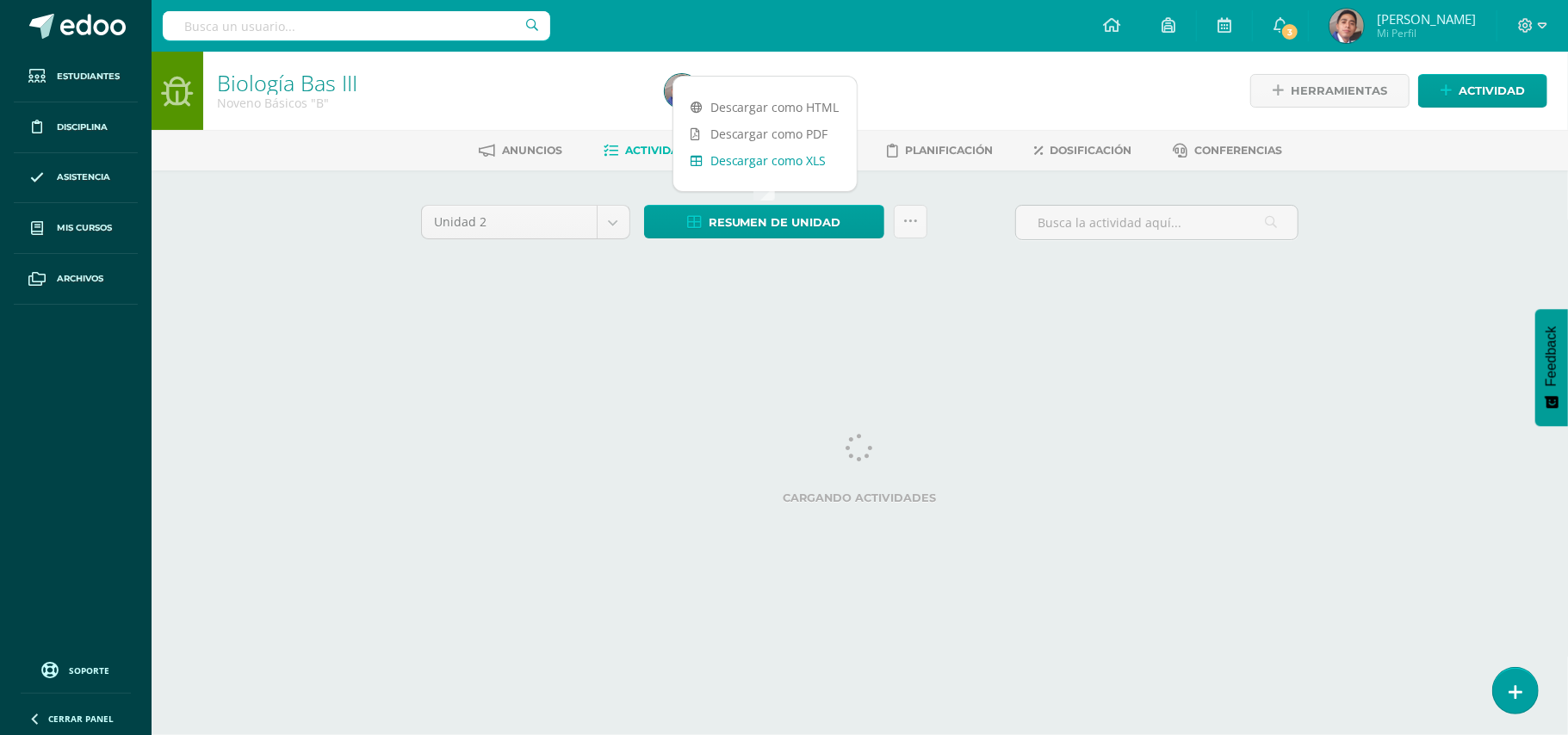
click at [759, 163] on link "Descargar como XLS" at bounding box center [765, 160] width 184 height 27
click at [615, 231] on body "Estudiantes Disciplina Asistencia Mis cursos Archivos Soporte Ayuda Reportar un…" at bounding box center [784, 160] width 1568 height 321
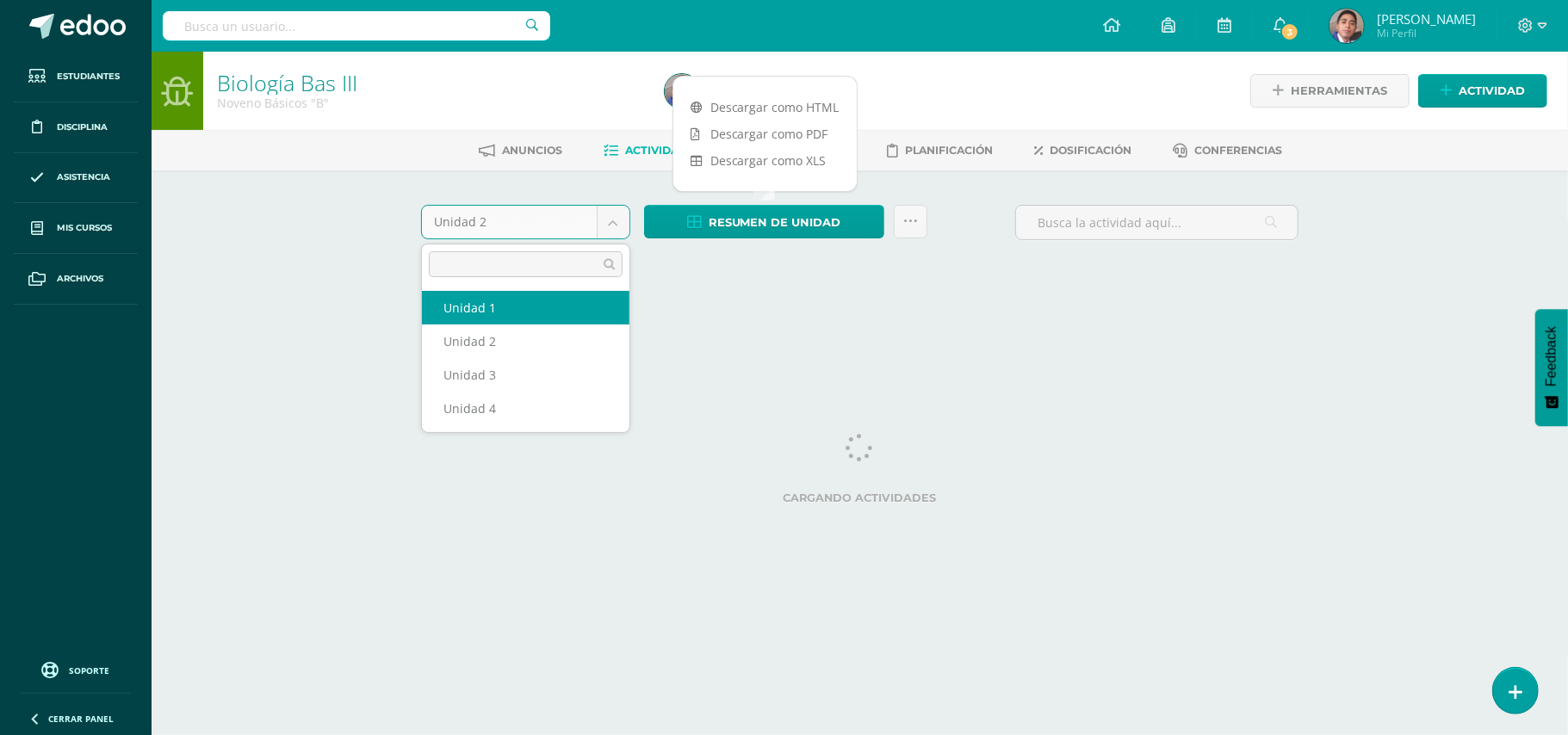
select select "Unidad 1"
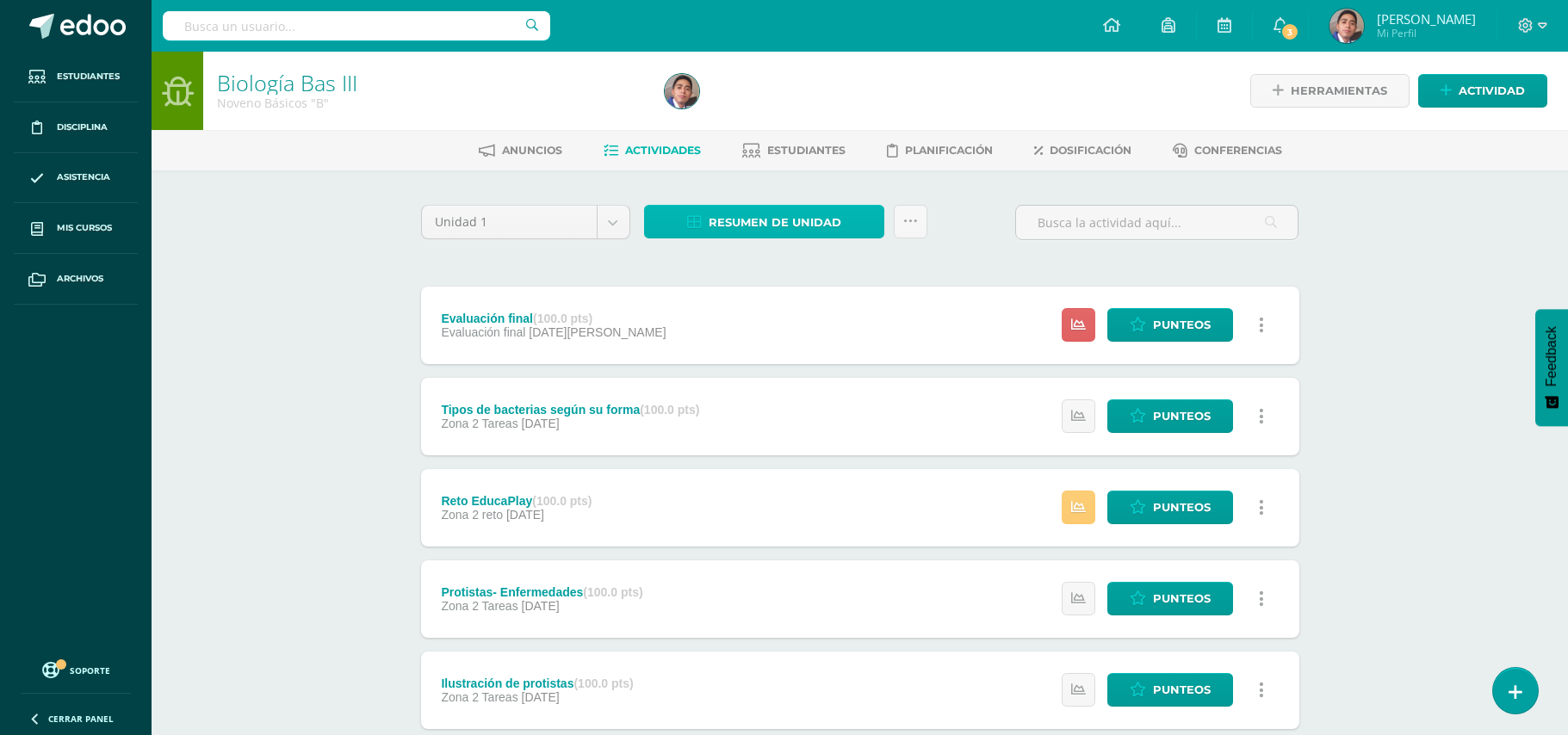
click at [715, 211] on span "Resumen de unidad" at bounding box center [774, 222] width 133 height 32
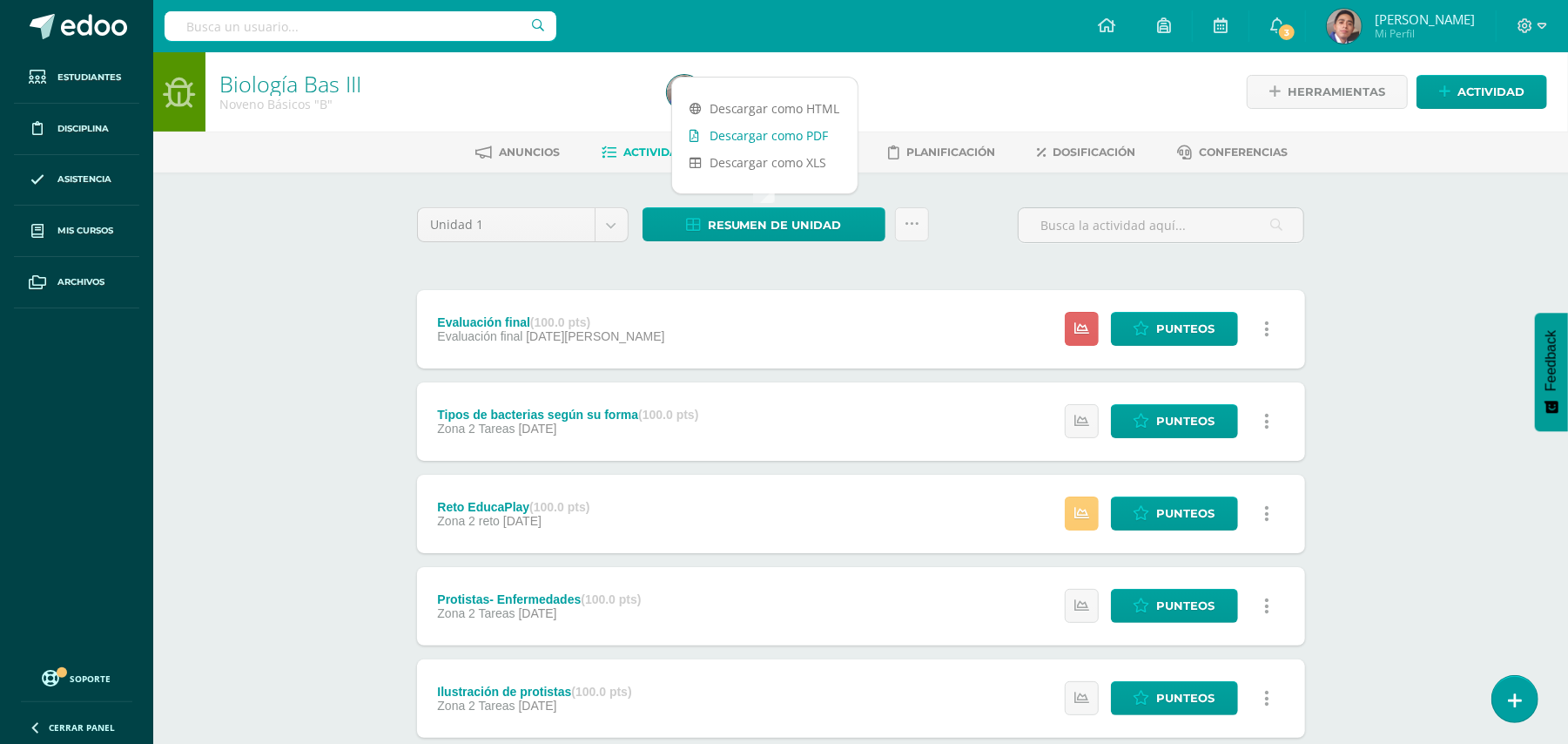
click at [758, 137] on link "Descargar como PDF" at bounding box center [765, 135] width 186 height 27
click at [754, 164] on link "Descargar como XLS" at bounding box center [765, 162] width 186 height 27
click at [324, 244] on div "Biología Bas III Noveno Básicos "B" Herramientas Detalle de asistencias Activid…" at bounding box center [860, 681] width 1415 height 1257
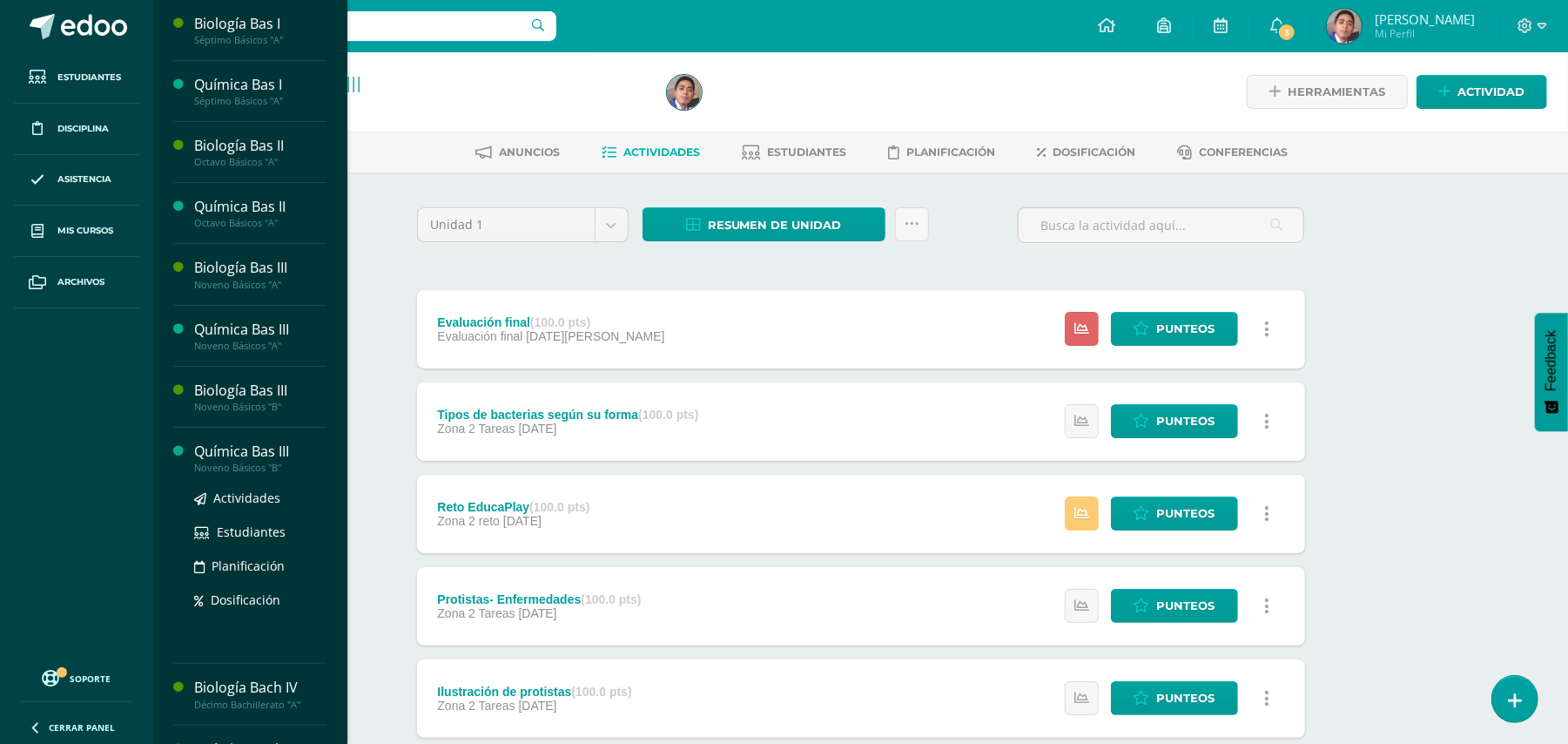
click at [250, 470] on div "Noveno Básicos "B"" at bounding box center [260, 467] width 132 height 12
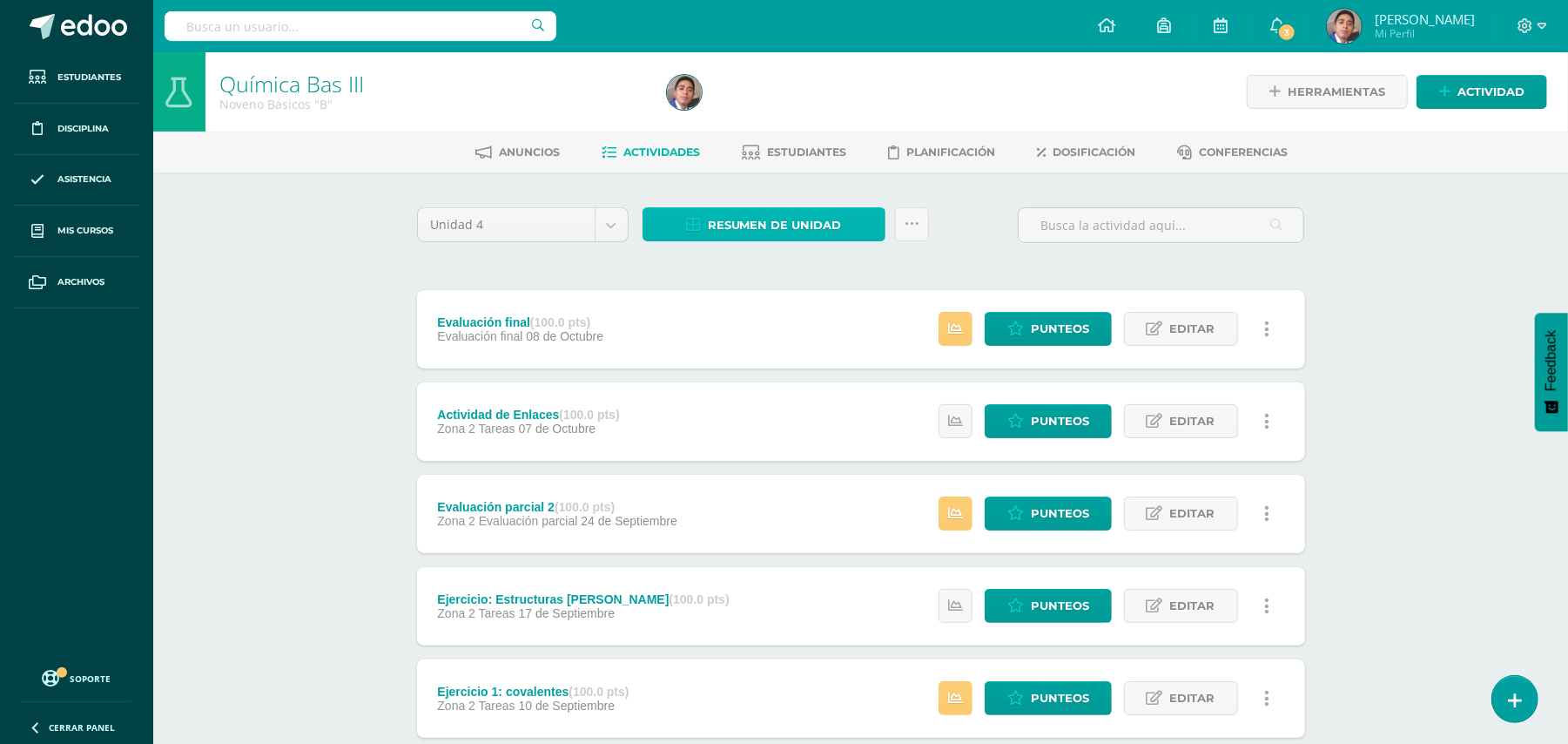
click at [785, 220] on span "Resumen de unidad" at bounding box center [775, 225] width 134 height 32
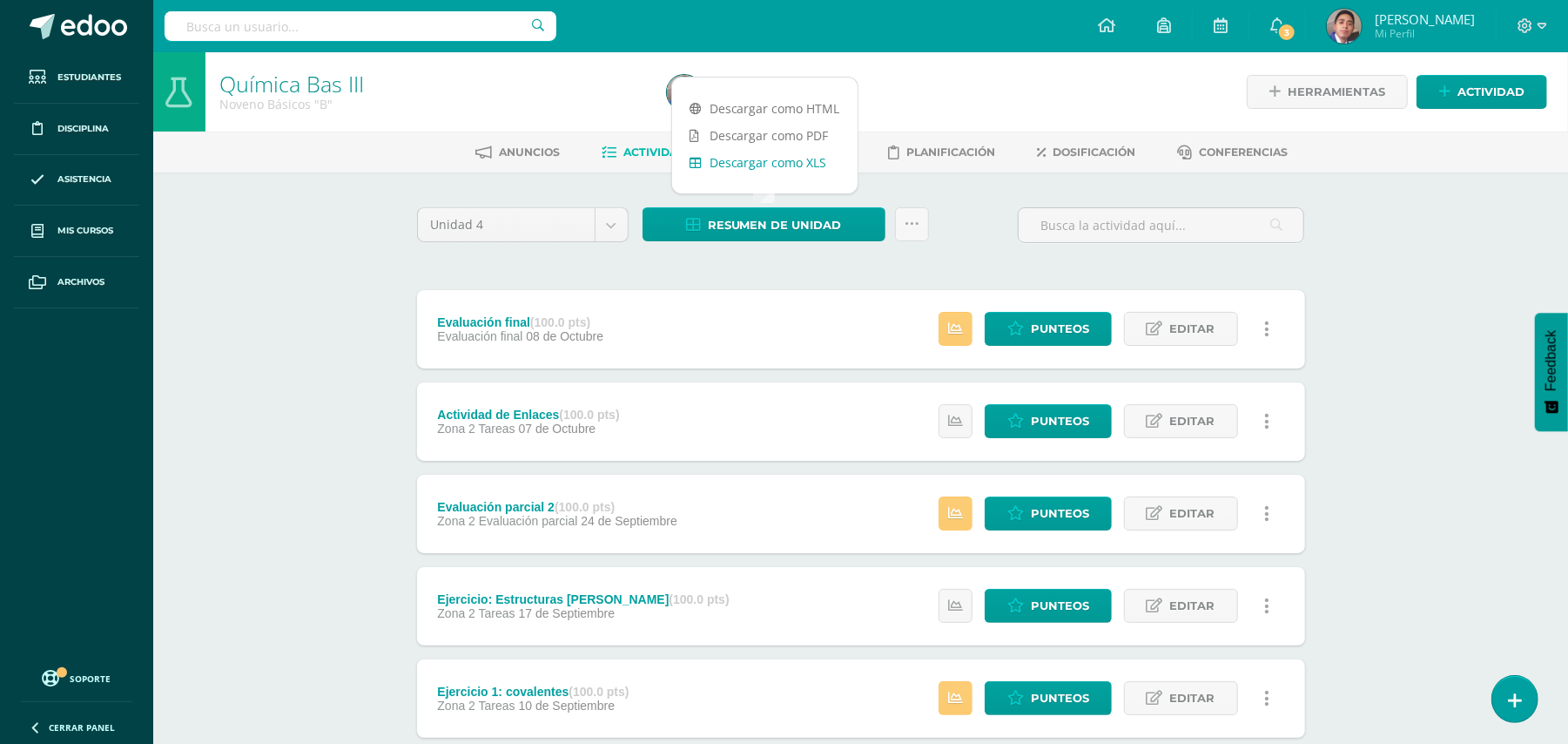
click at [776, 155] on link "Descargar como XLS" at bounding box center [765, 162] width 186 height 27
click at [611, 226] on body "Estudiantes Disciplina Asistencia Mis cursos Archivos Soporte Ayuda Reportar un…" at bounding box center [784, 655] width 1568 height 1310
select select "Unidad 3"
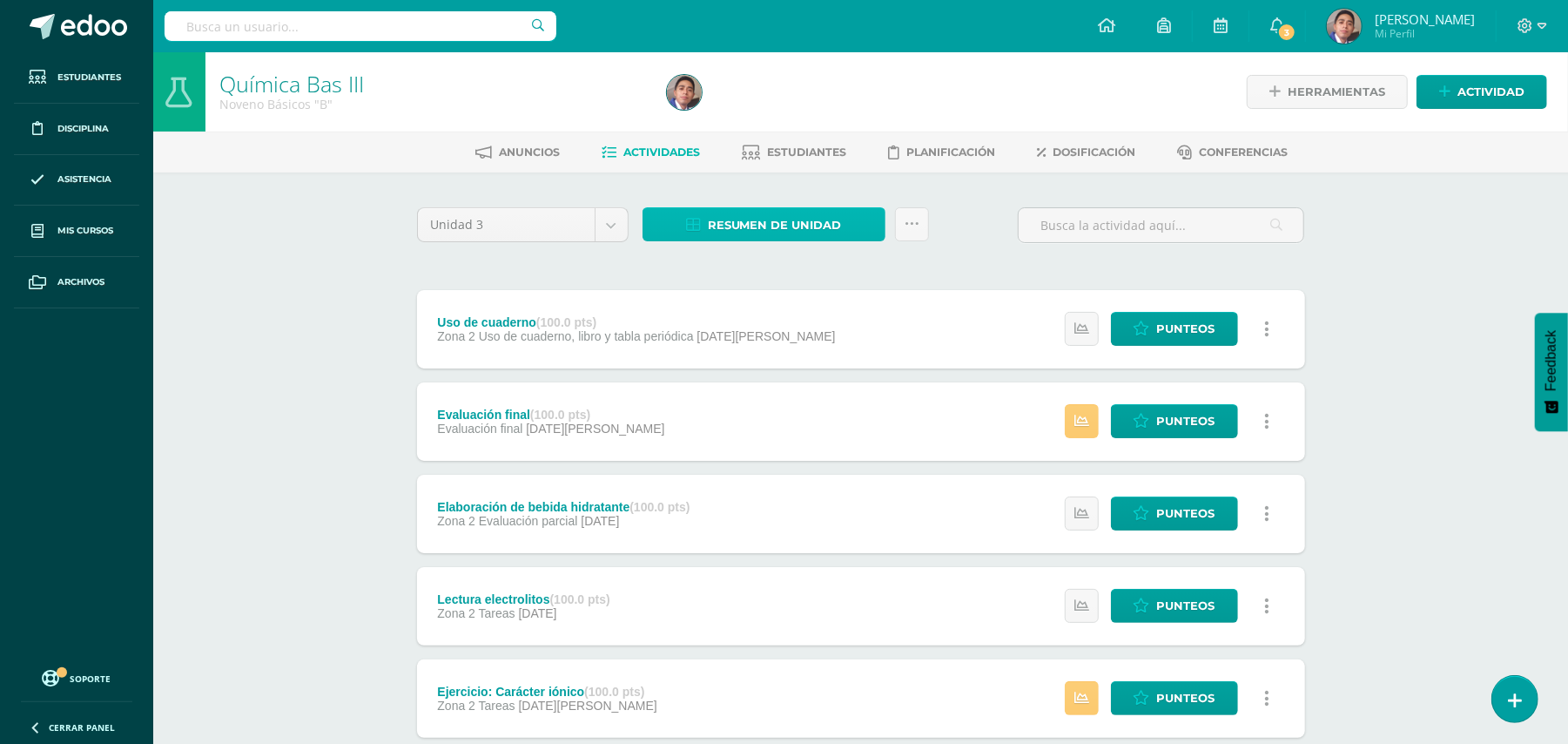
click at [782, 224] on span "Resumen de unidad" at bounding box center [775, 225] width 134 height 32
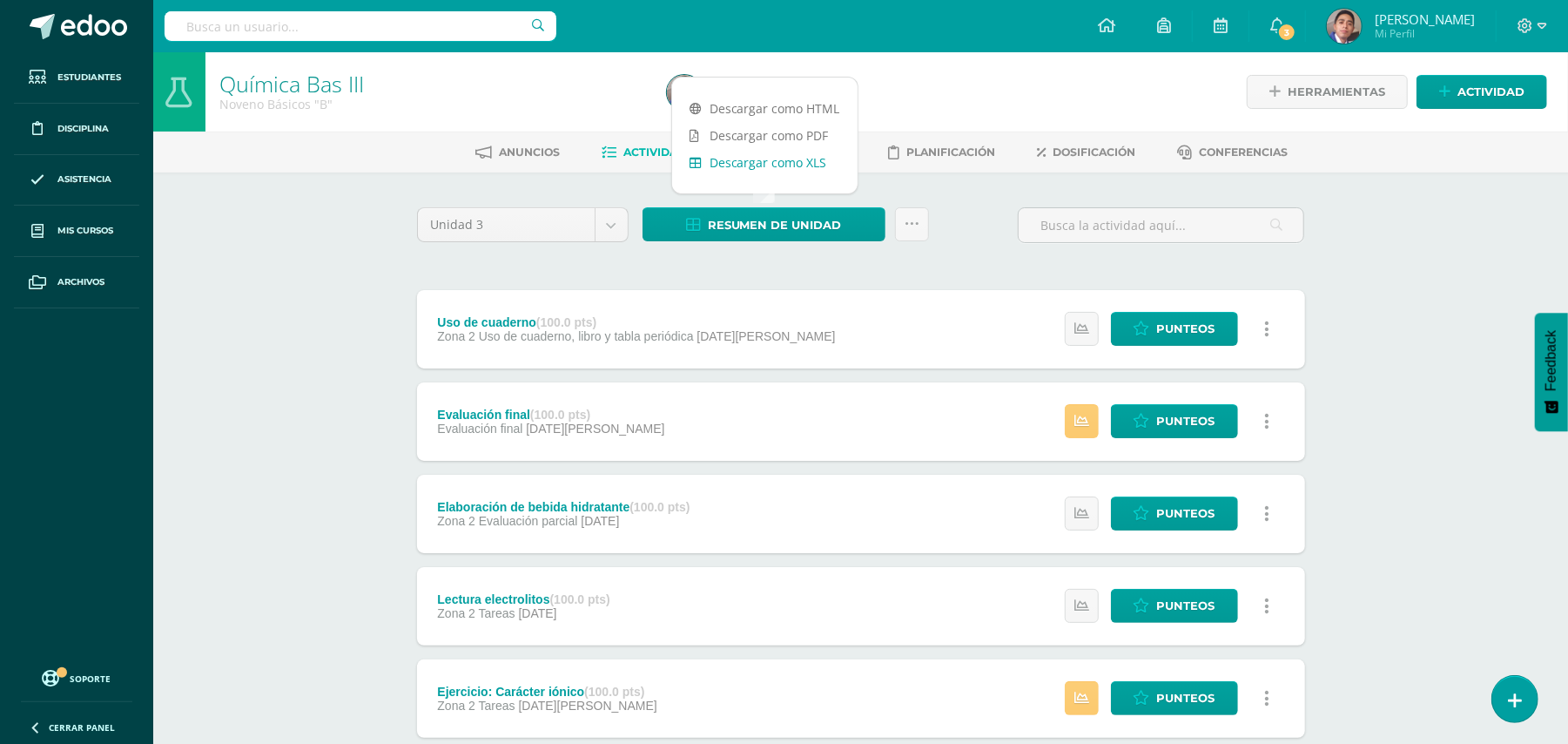
click at [796, 162] on link "Descargar como XLS" at bounding box center [765, 162] width 186 height 27
click at [614, 224] on body "Estudiantes Disciplina Asistencia Mis cursos Archivos Soporte Ayuda Reportar un…" at bounding box center [784, 612] width 1568 height 1223
select select "Unidad 2"
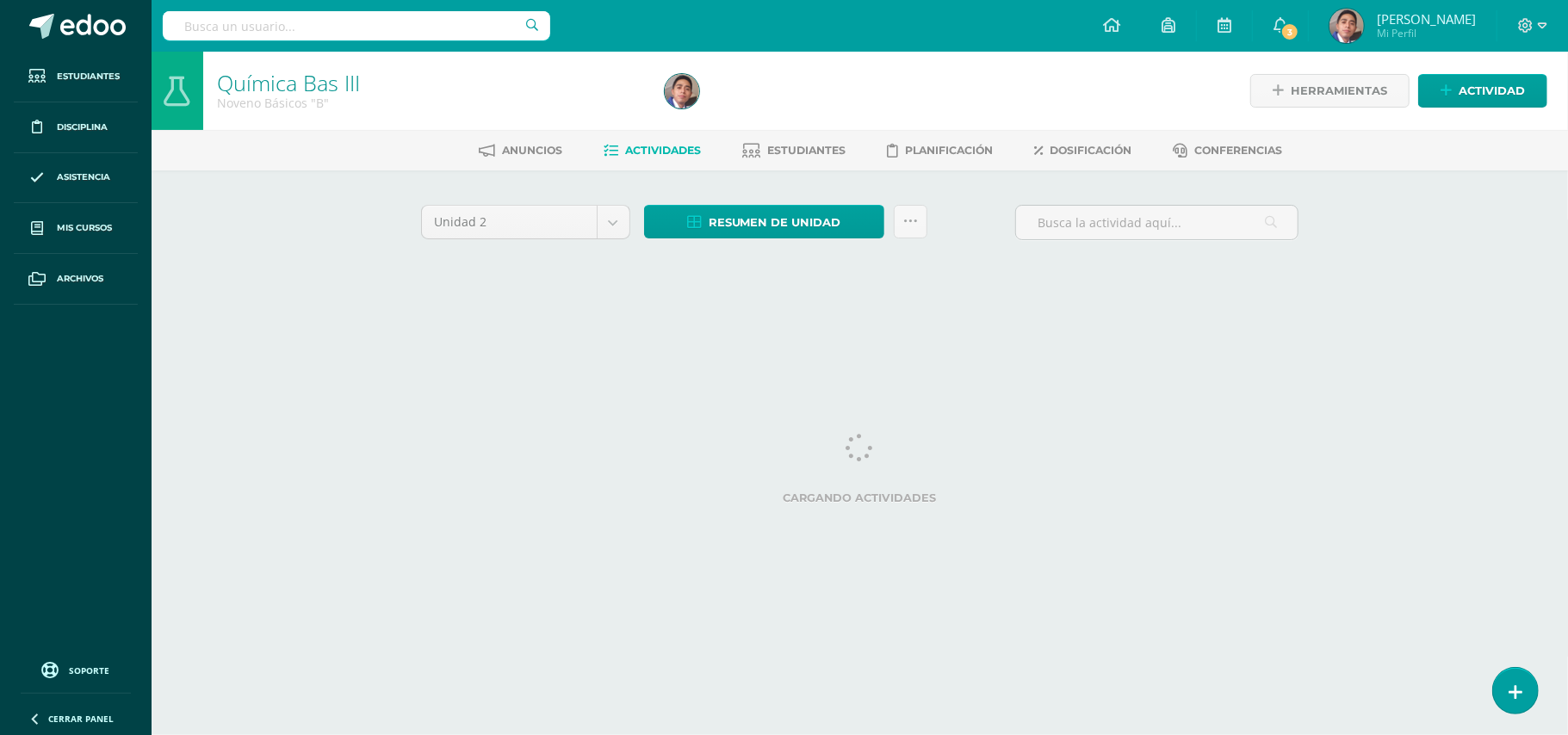
click at [303, 222] on div "Química Bas III Noveno Básicos "B" Herramientas Detalle de asistencias Activida…" at bounding box center [859, 186] width 1416 height 270
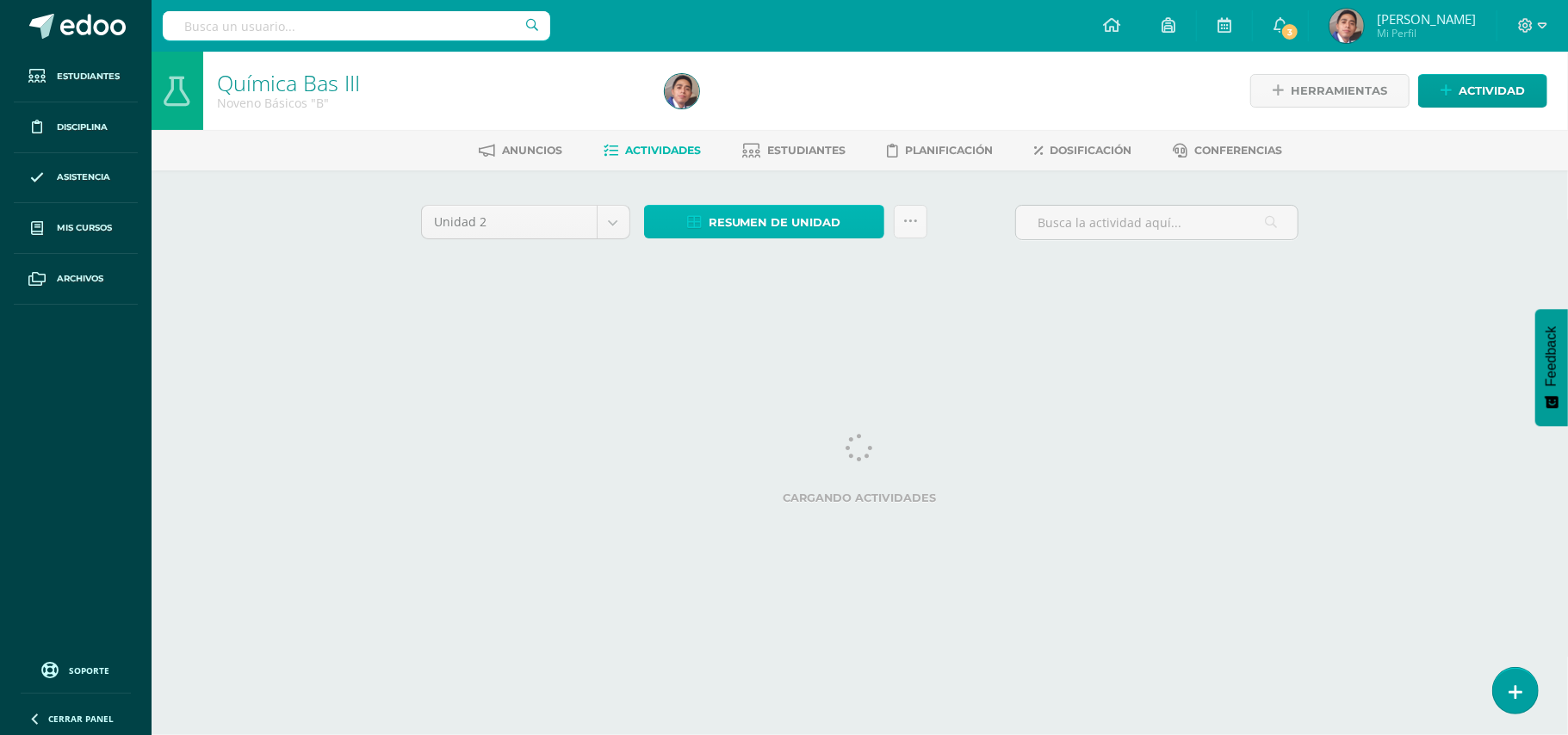
click at [792, 225] on span "Resumen de unidad" at bounding box center [774, 222] width 133 height 32
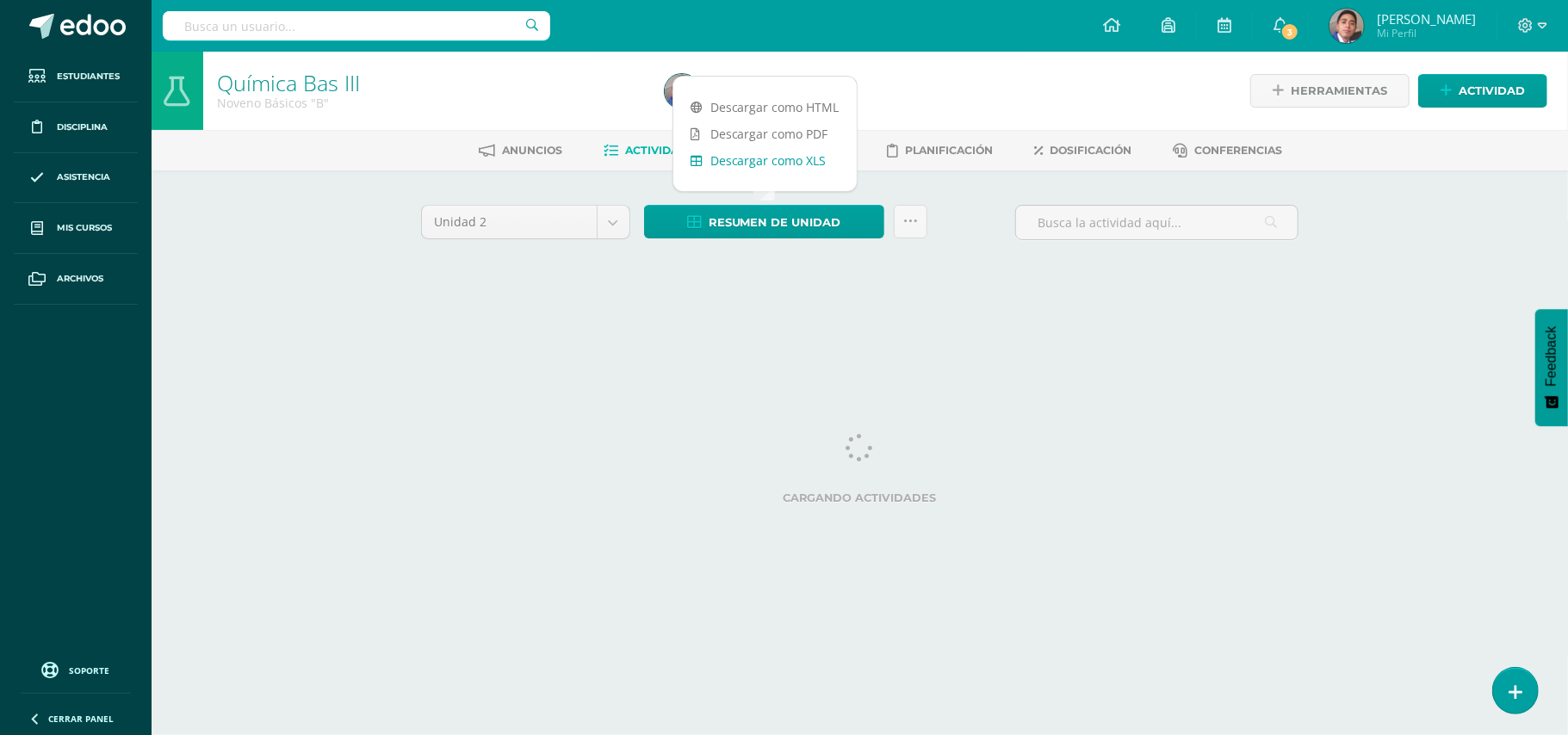
click at [747, 160] on link "Descargar como XLS" at bounding box center [765, 160] width 184 height 27
click at [618, 227] on body "Estudiantes Disciplina Asistencia Mis cursos Archivos Soporte Ayuda Reportar un…" at bounding box center [784, 160] width 1568 height 321
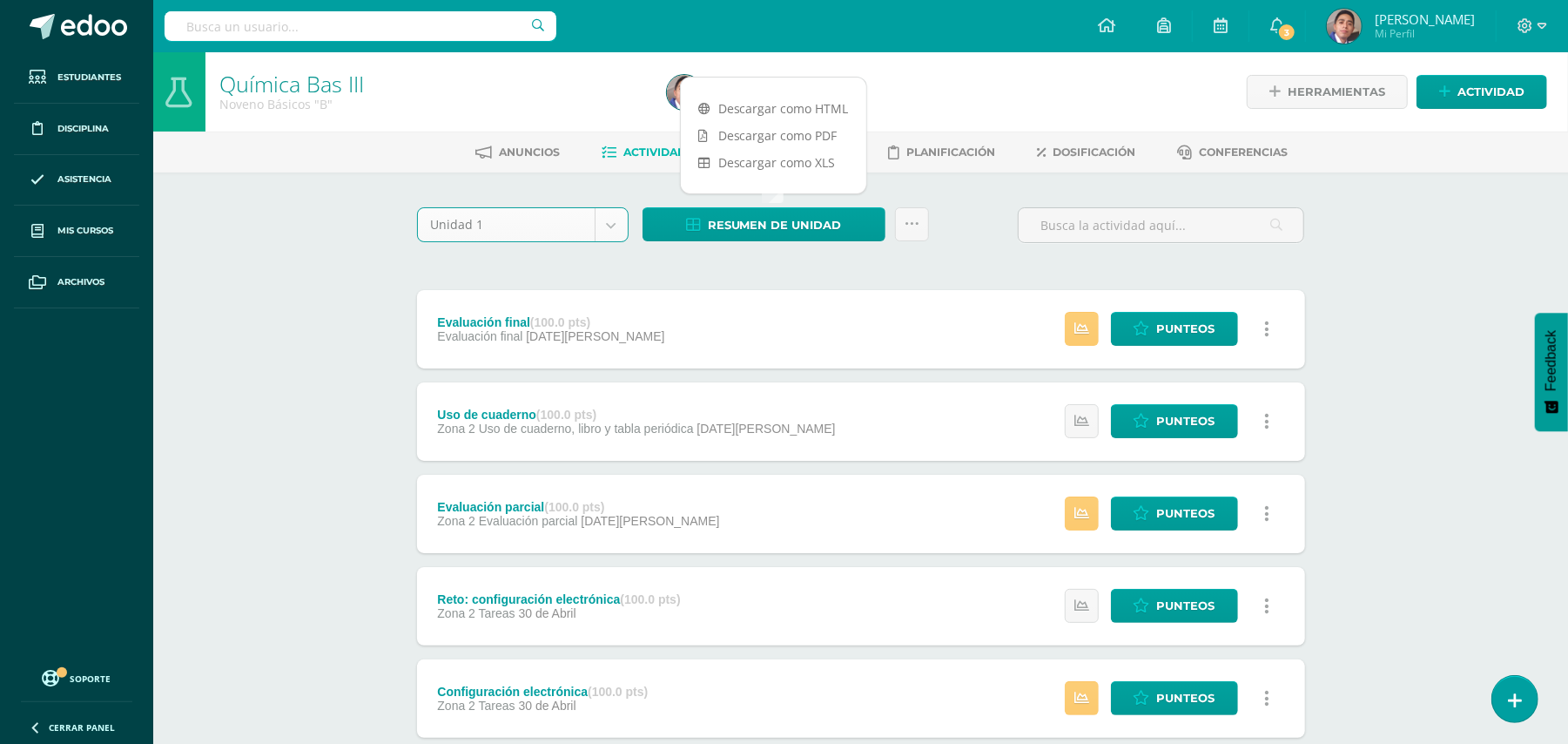
select select "Unidad 1"
click at [314, 342] on div "Química Bas III Noveno Básicos "B" Herramientas Detalle de asistencias Activida…" at bounding box center [860, 681] width 1415 height 1257
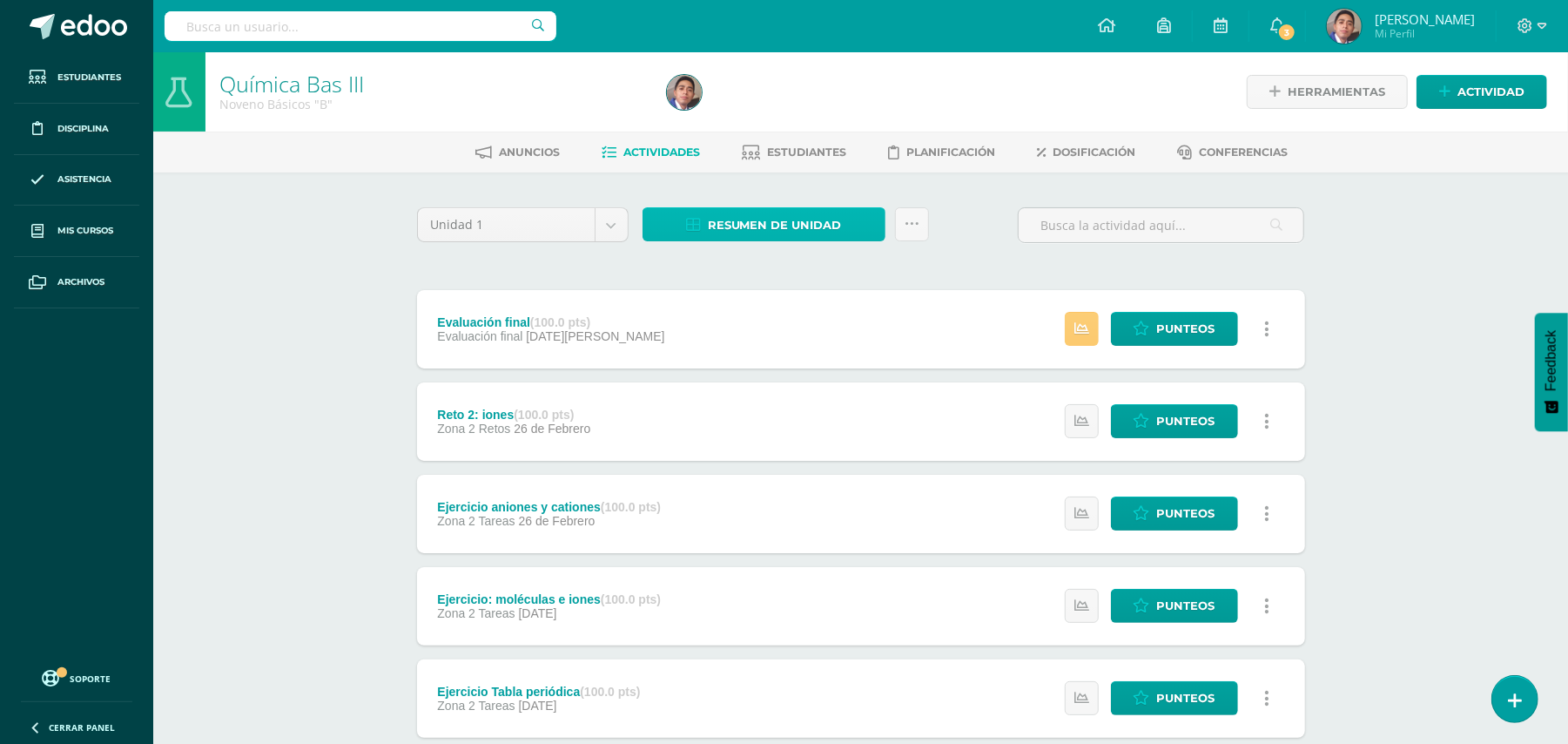
click at [767, 227] on span "Resumen de unidad" at bounding box center [775, 225] width 134 height 32
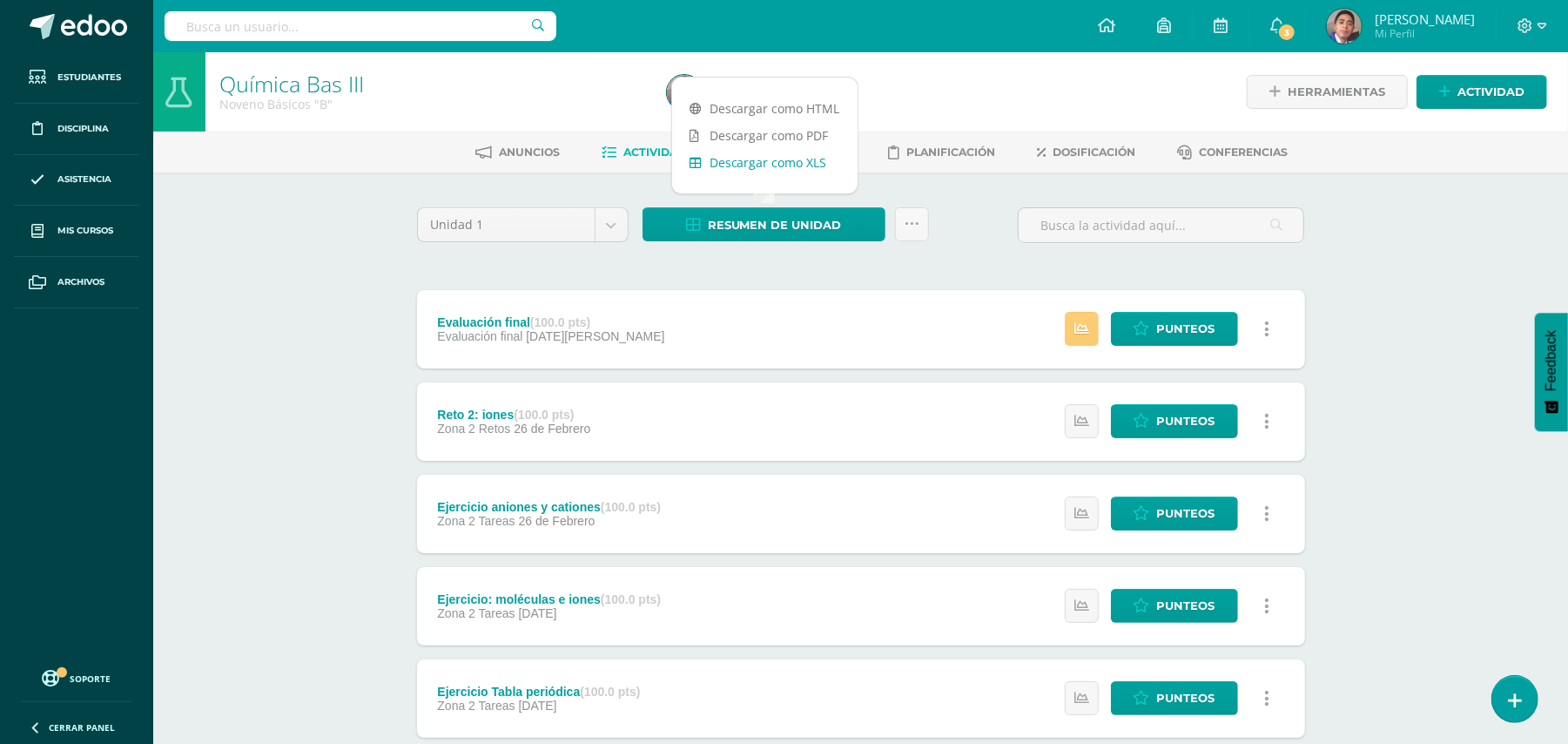
click at [771, 169] on link "Descargar como XLS" at bounding box center [765, 162] width 186 height 27
